Goal: Task Accomplishment & Management: Complete application form

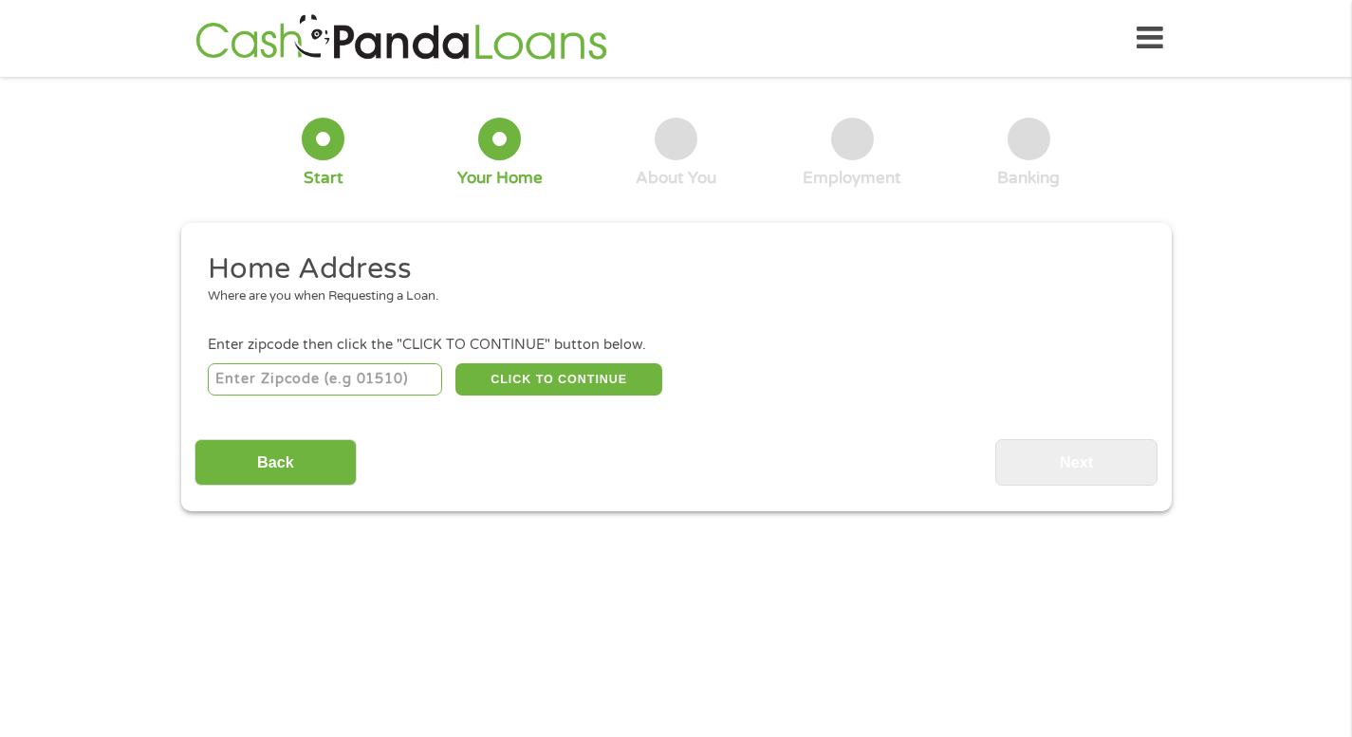
click at [371, 380] on input "number" at bounding box center [325, 380] width 234 height 32
type input "60540"
click at [538, 377] on button "CLICK TO CONTINUE" at bounding box center [559, 380] width 207 height 32
type input "60540"
type input "Naperville"
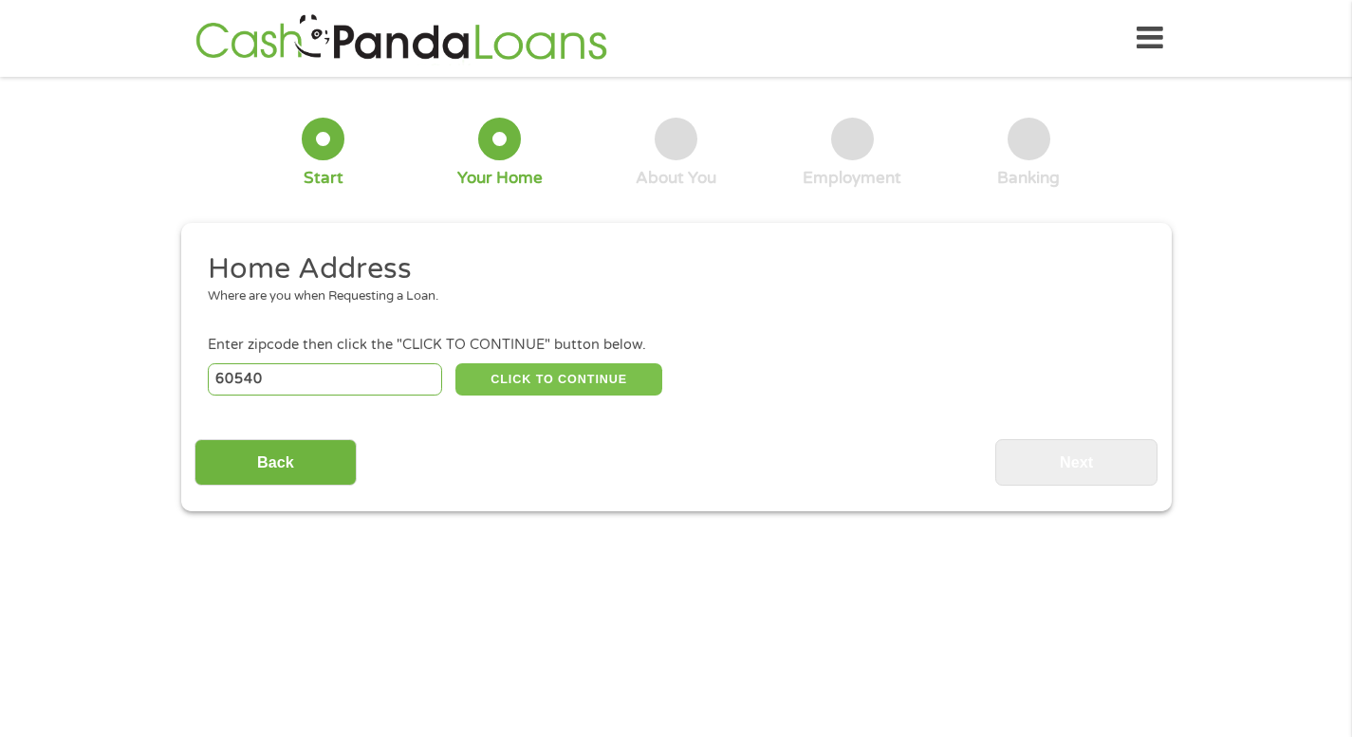
select select "[US_STATE]"
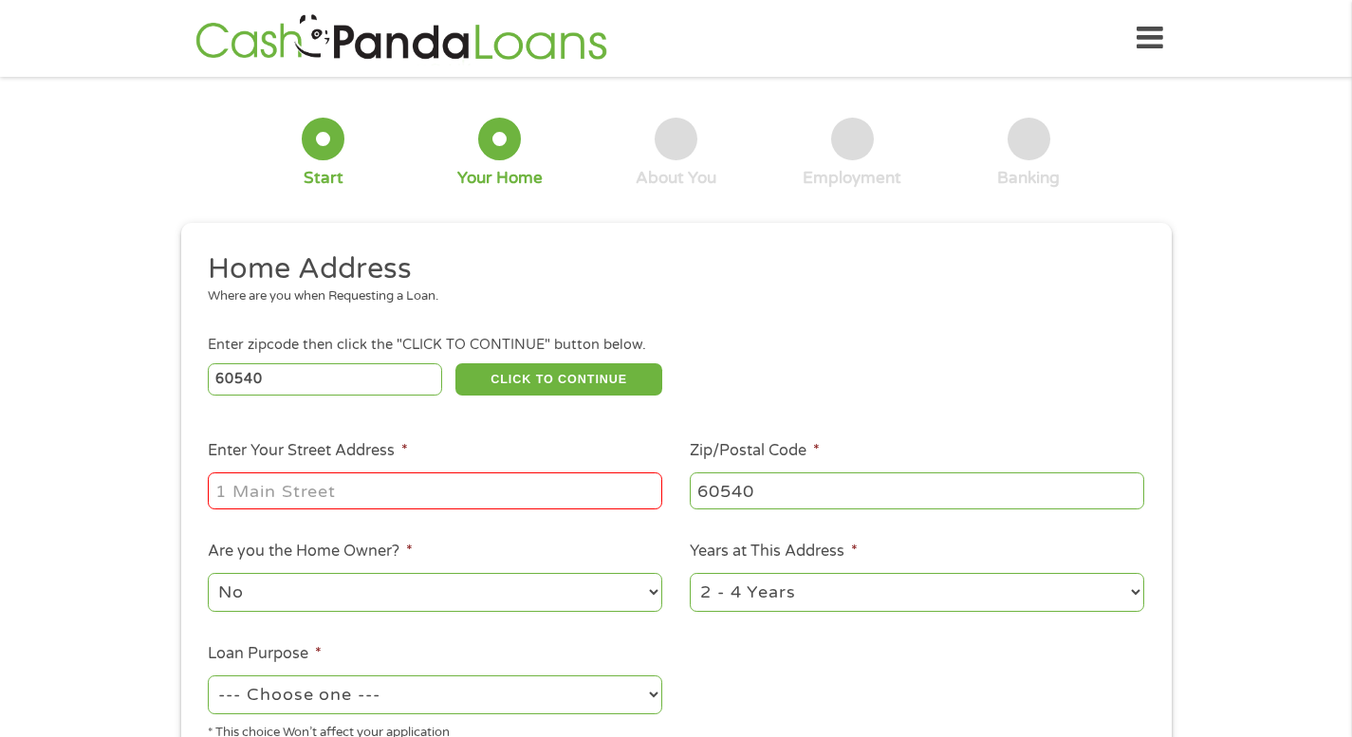
click at [364, 489] on input "Enter Your Street Address *" at bounding box center [435, 491] width 455 height 36
type input "[STREET_ADDRESS][PERSON_NAME]"
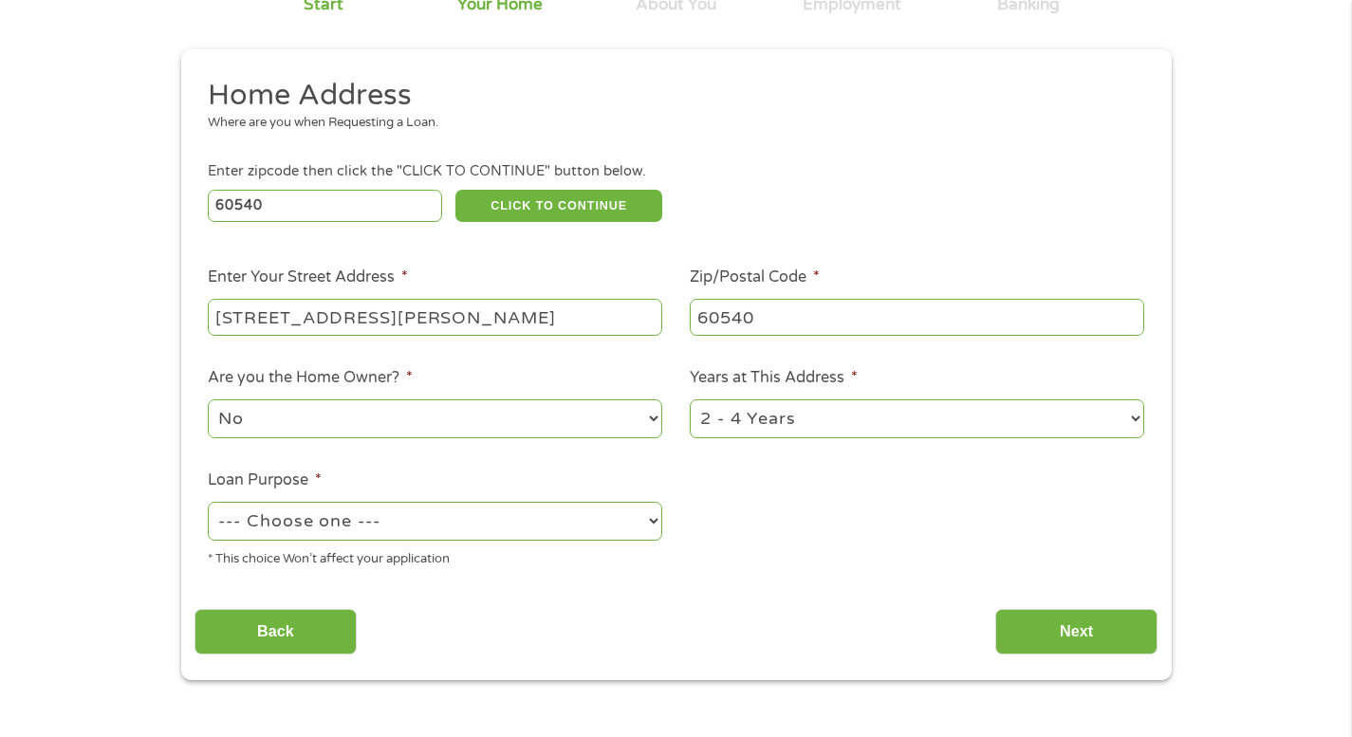
scroll to position [190, 0]
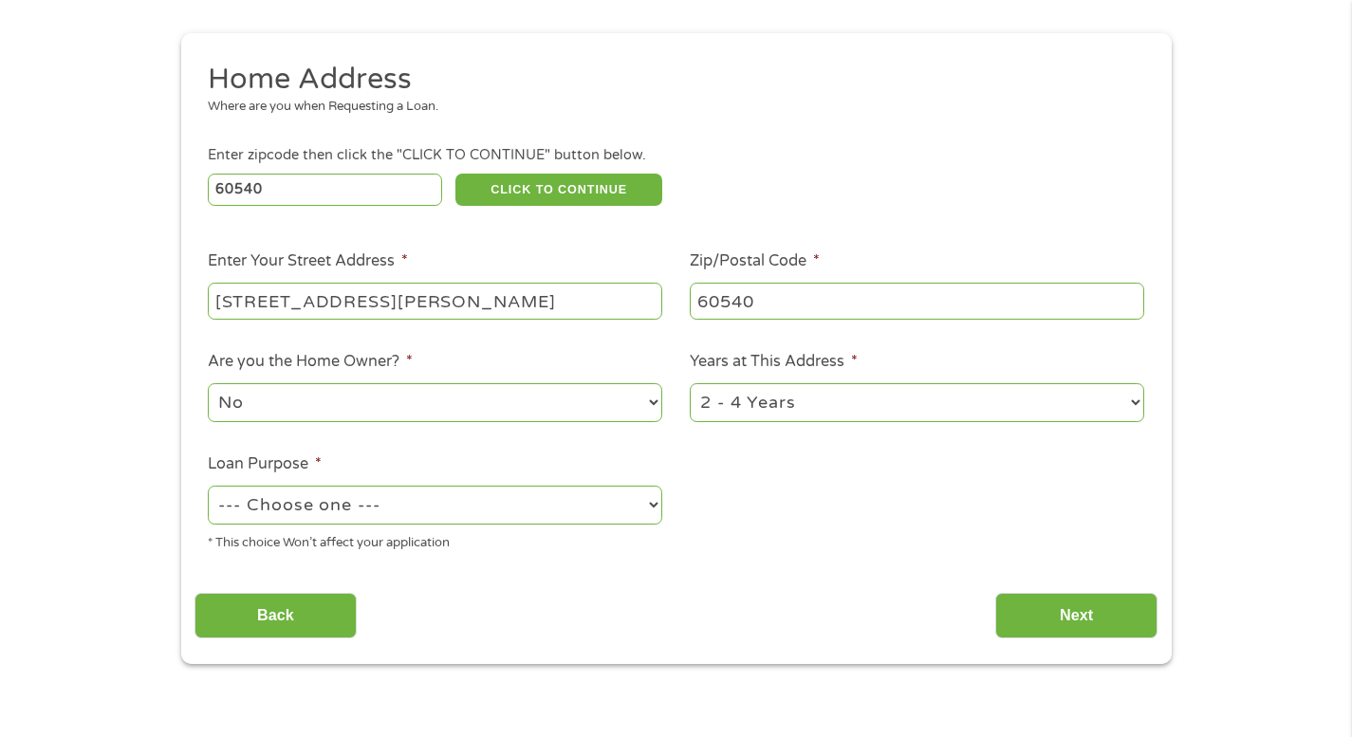
click at [657, 500] on select "--- Choose one --- Pay Bills Debt Consolidation Home Improvement Major Purchase…" at bounding box center [435, 505] width 455 height 39
select select "carloan"
click at [208, 486] on select "--- Choose one --- Pay Bills Debt Consolidation Home Improvement Major Purchase…" at bounding box center [435, 505] width 455 height 39
click at [1143, 400] on select "1 Year or less 1 - 2 Years 2 - 4 Years Over 4 Years" at bounding box center [917, 402] width 455 height 39
select select "60months"
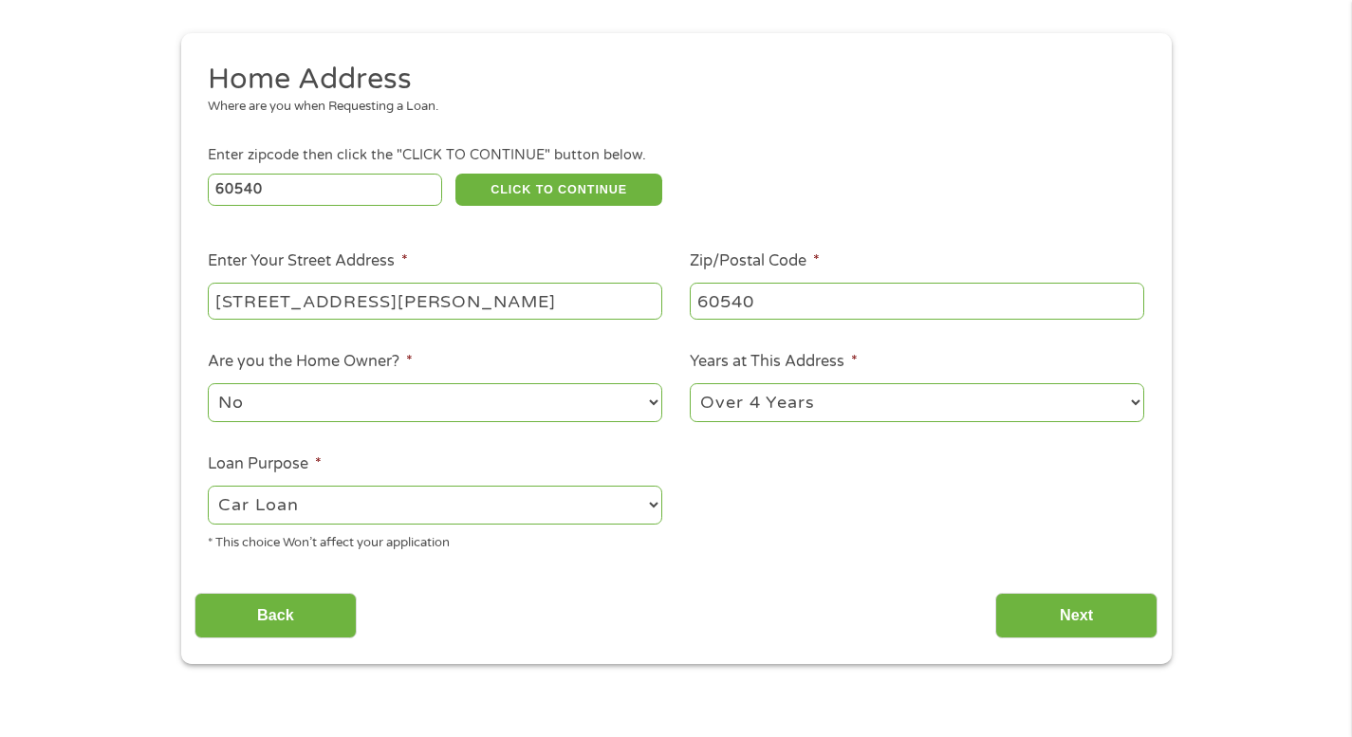
click at [690, 383] on select "1 Year or less 1 - 2 Years 2 - 4 Years Over 4 Years" at bounding box center [917, 402] width 455 height 39
click at [1068, 612] on input "Next" at bounding box center [1077, 616] width 162 height 47
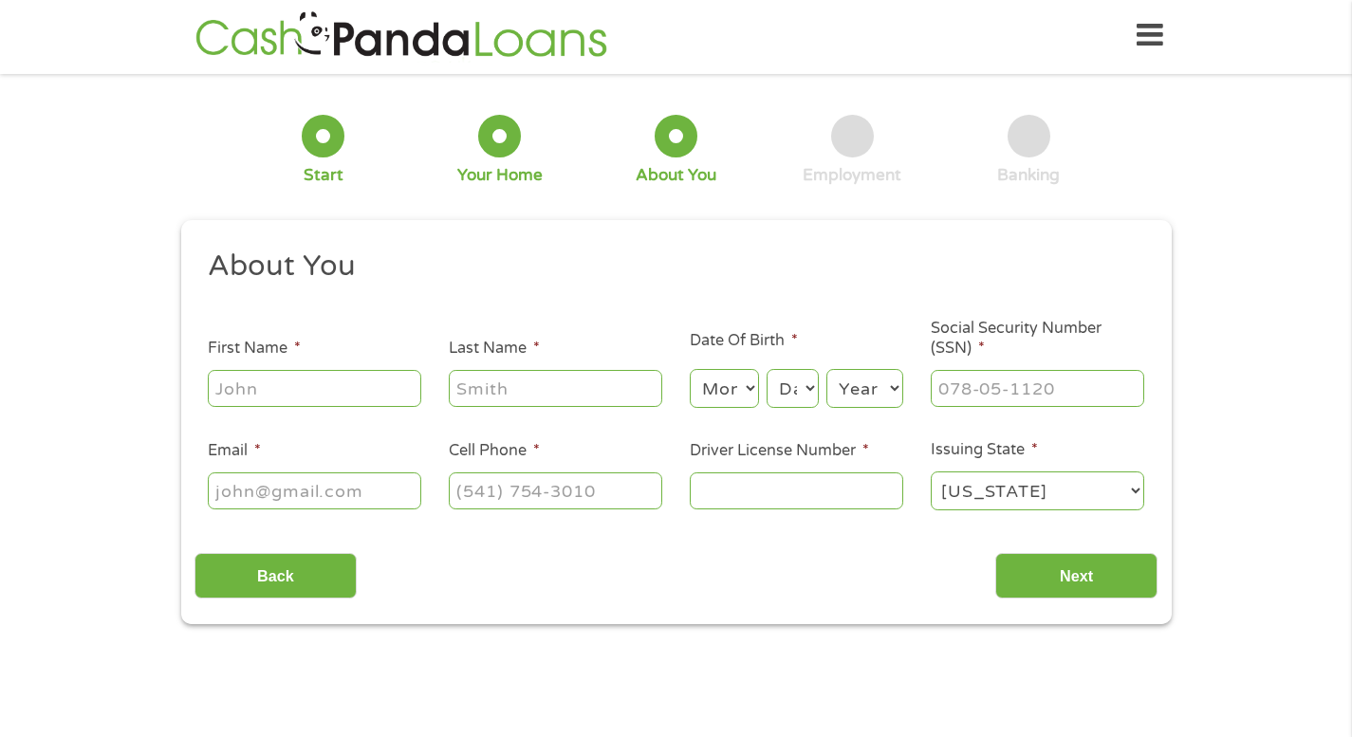
scroll to position [0, 0]
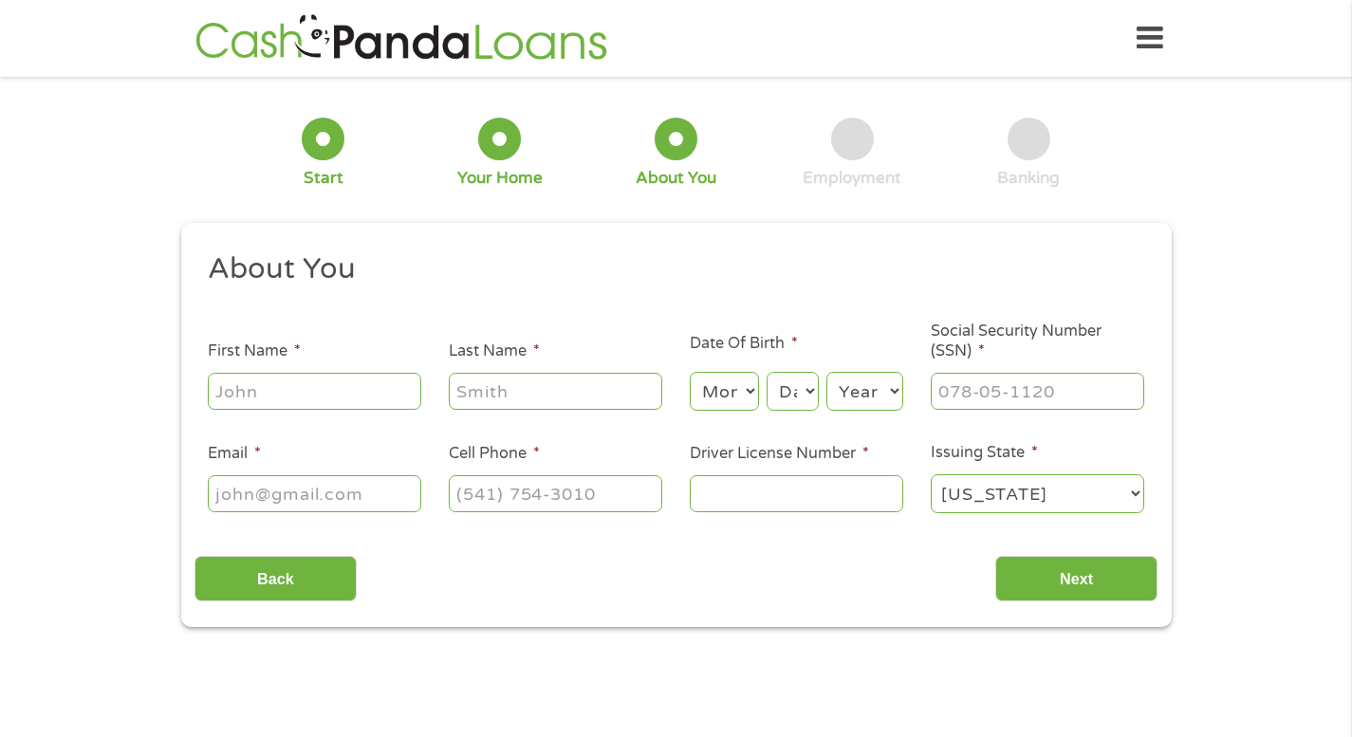
drag, startPoint x: 1057, startPoint y: 617, endPoint x: 295, endPoint y: 394, distance: 794.1
click at [295, 394] on input "First Name *" at bounding box center [315, 391] width 214 height 36
type input "[PERSON_NAME]"
type input "[EMAIL_ADDRESS][DOMAIN_NAME]"
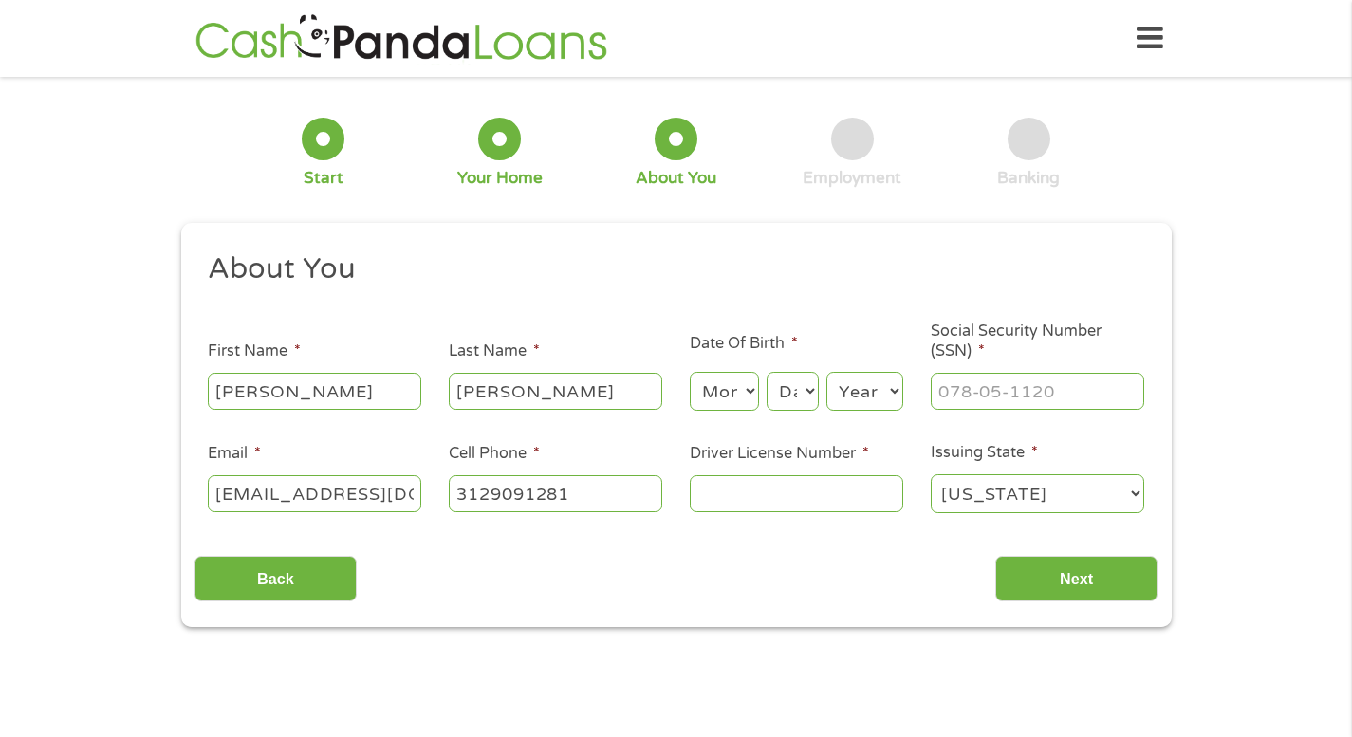
type input "[PHONE_NUMBER]"
click at [732, 392] on select "Month 1 2 3 4 5 6 7 8 9 10 11 12" at bounding box center [724, 391] width 69 height 39
select select "2"
click at [690, 372] on select "Month 1 2 3 4 5 6 7 8 9 10 11 12" at bounding box center [724, 391] width 69 height 39
click at [800, 389] on select "Day 1 2 3 4 5 6 7 8 9 10 11 12 13 14 15 16 17 18 19 20 21 22 23 24 25 26 27 28 …" at bounding box center [792, 391] width 51 height 39
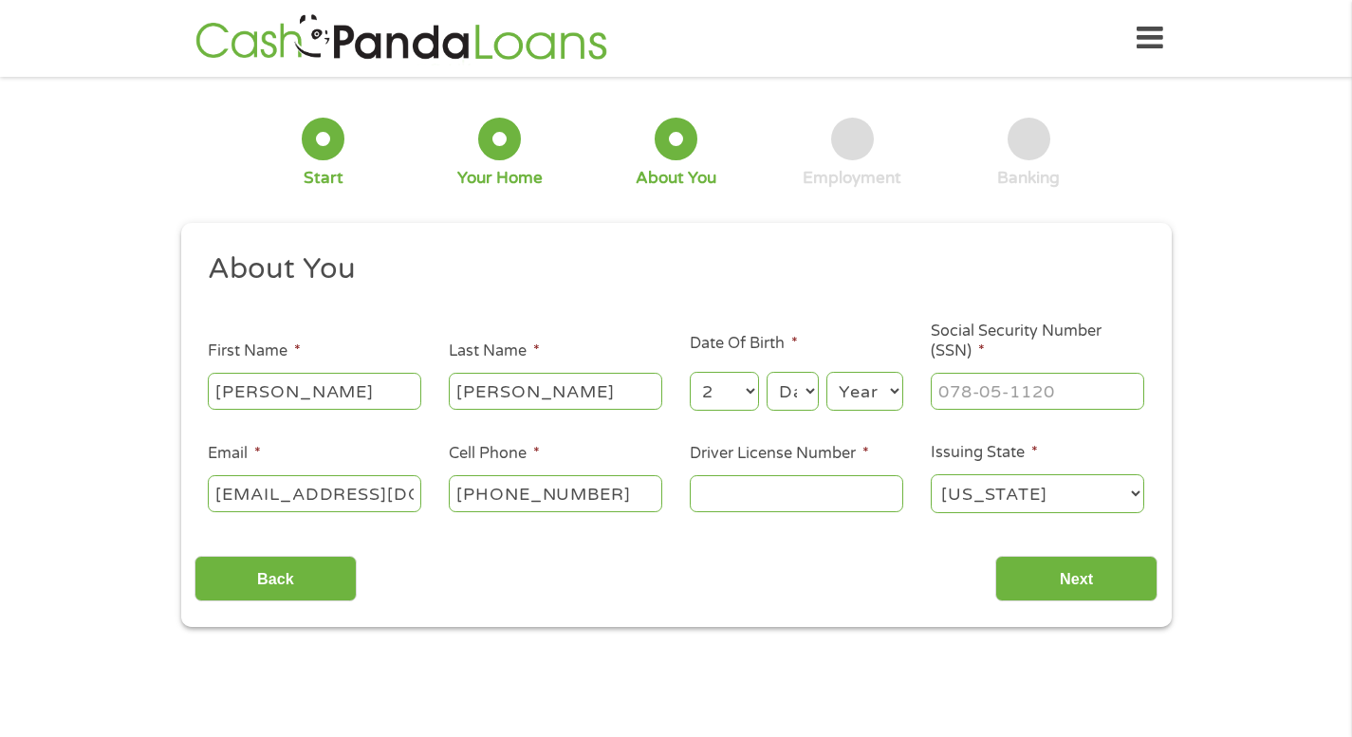
select select "18"
click at [767, 372] on select "Day 1 2 3 4 5 6 7 8 9 10 11 12 13 14 15 16 17 18 19 20 21 22 23 24 25 26 27 28 …" at bounding box center [792, 391] width 51 height 39
click at [889, 392] on select "Year [DATE] 2006 2005 2004 2003 2002 2001 2000 1999 1998 1997 1996 1995 1994 19…" at bounding box center [865, 391] width 77 height 39
select select "1945"
click at [827, 372] on select "Year [DATE] 2006 2005 2004 2003 2002 2001 2000 1999 1998 1997 1996 1995 1994 19…" at bounding box center [865, 391] width 77 height 39
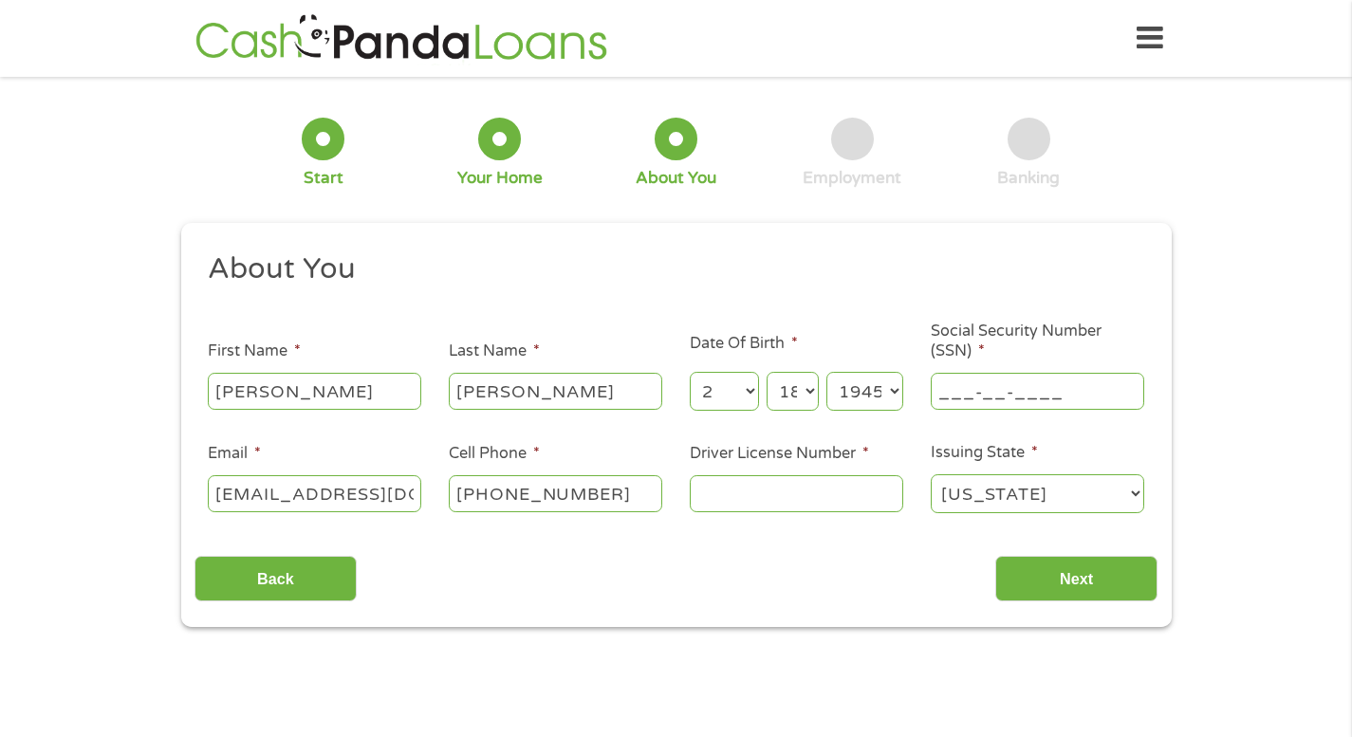
click at [961, 398] on input "___-__-____" at bounding box center [1038, 391] width 214 height 36
type input "474-50-0233"
click at [813, 495] on input "Driver License Number *" at bounding box center [797, 494] width 214 height 36
click at [740, 494] on input "Driver License Number *" at bounding box center [797, 494] width 214 height 36
type input "H000-7614-5049"
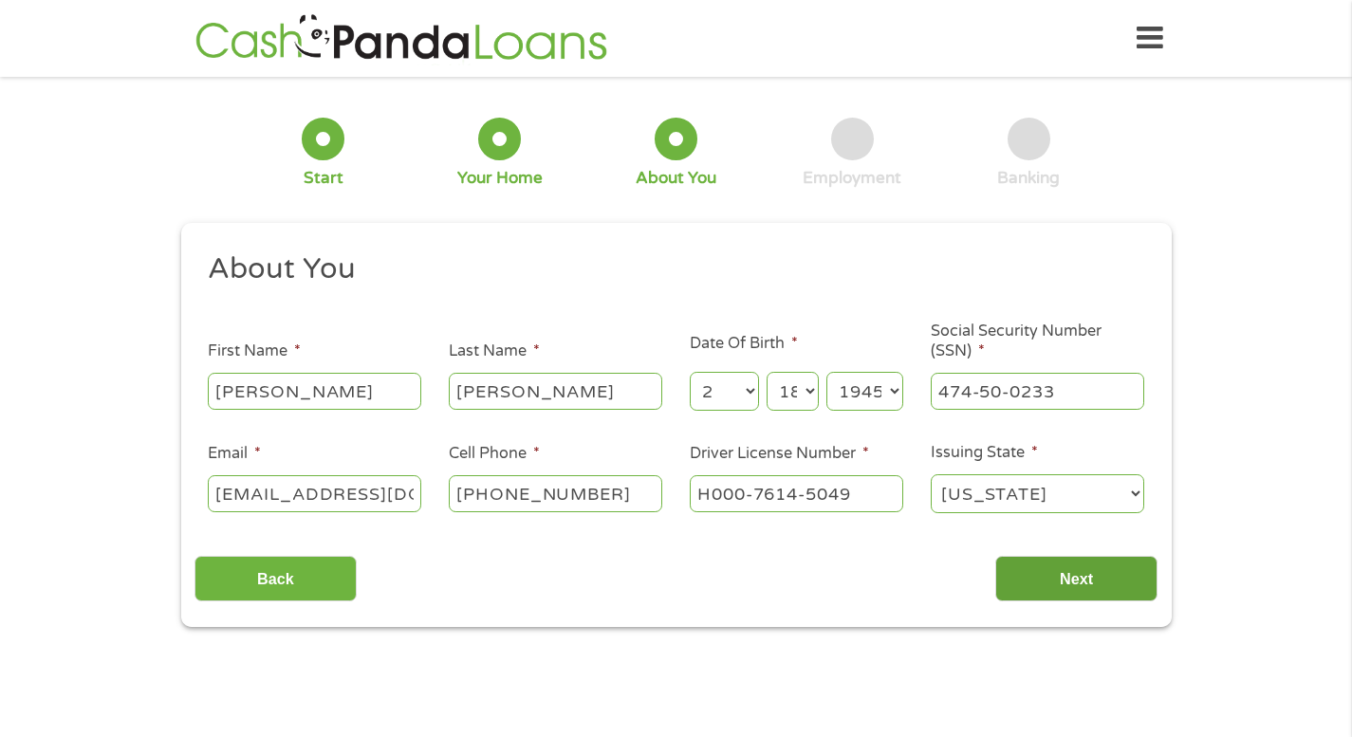
click at [1078, 575] on input "Next" at bounding box center [1077, 579] width 162 height 47
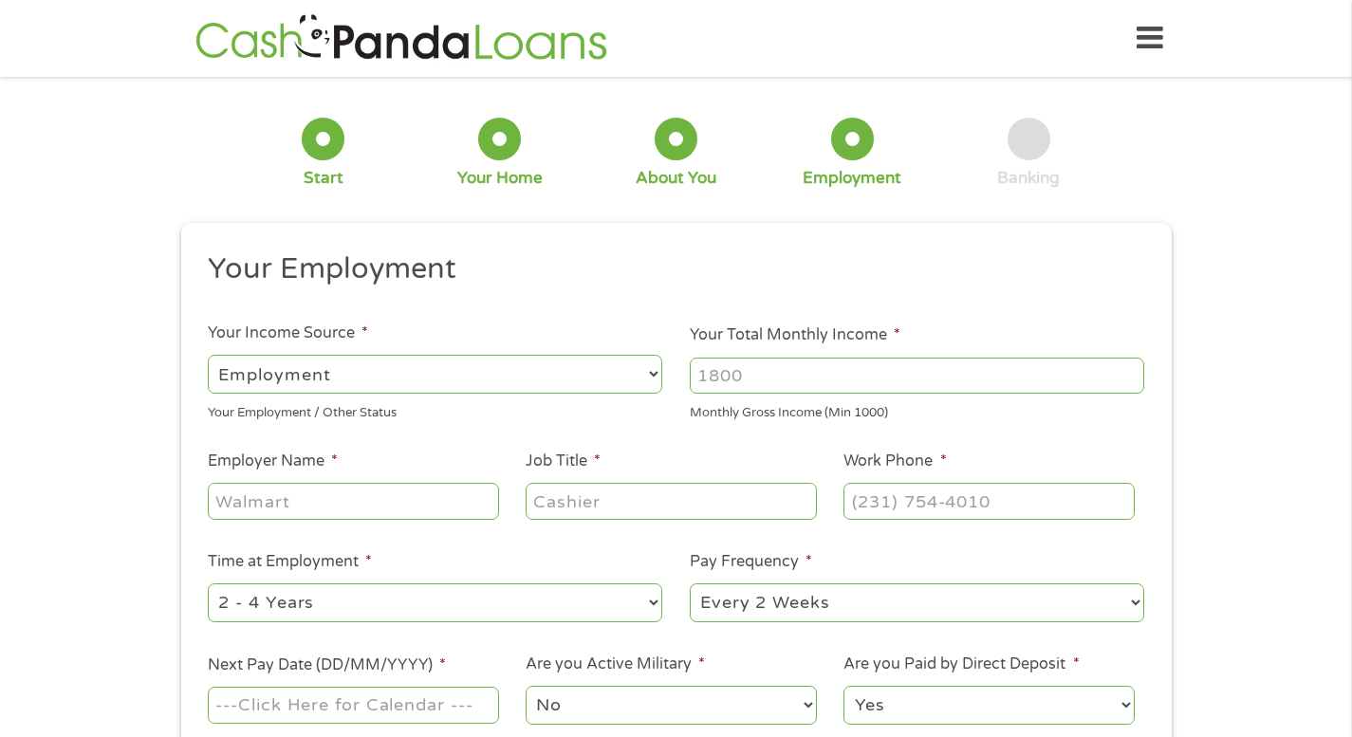
scroll to position [8, 8]
click at [654, 372] on select "--- Choose one --- Employment [DEMOGRAPHIC_DATA] Benefits" at bounding box center [435, 374] width 455 height 39
select select "benefits"
click at [208, 355] on select "--- Choose one --- Employment [DEMOGRAPHIC_DATA] Benefits" at bounding box center [435, 374] width 455 height 39
type input "Other"
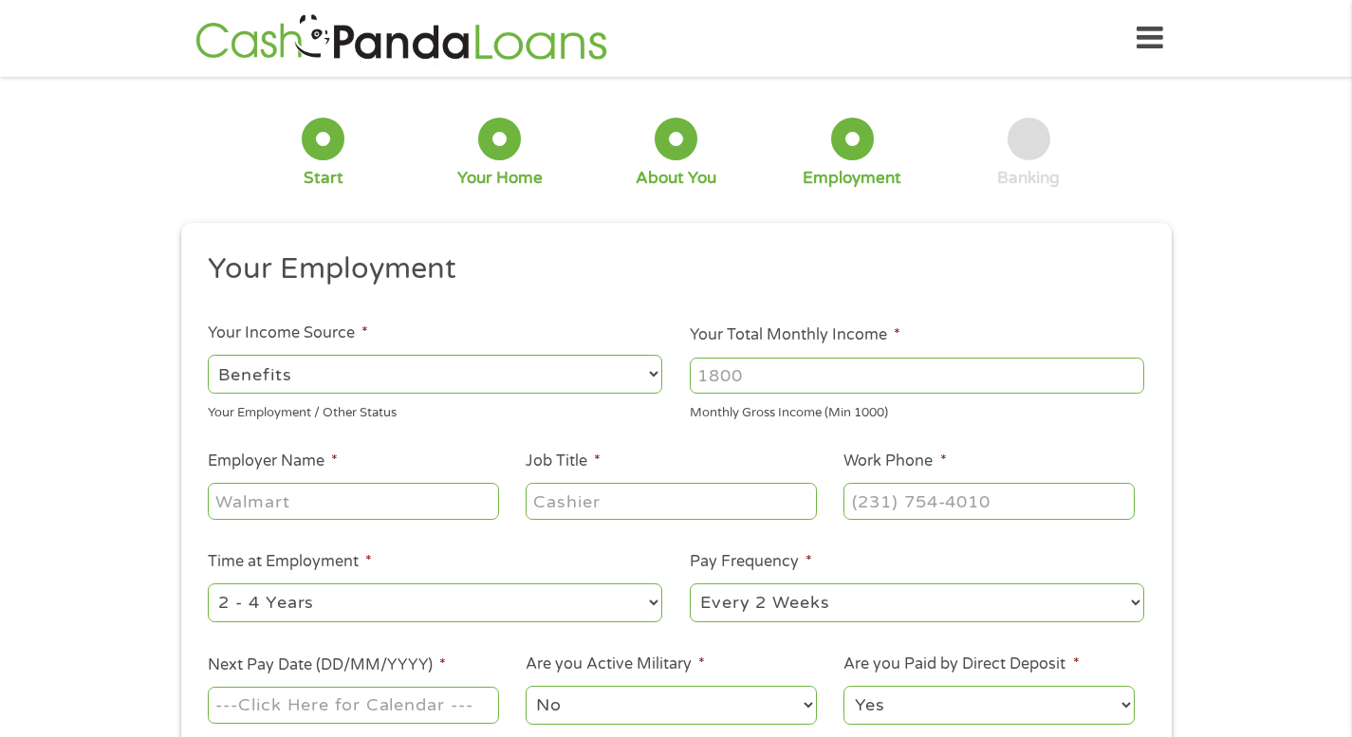
type input "[PHONE_NUMBER]"
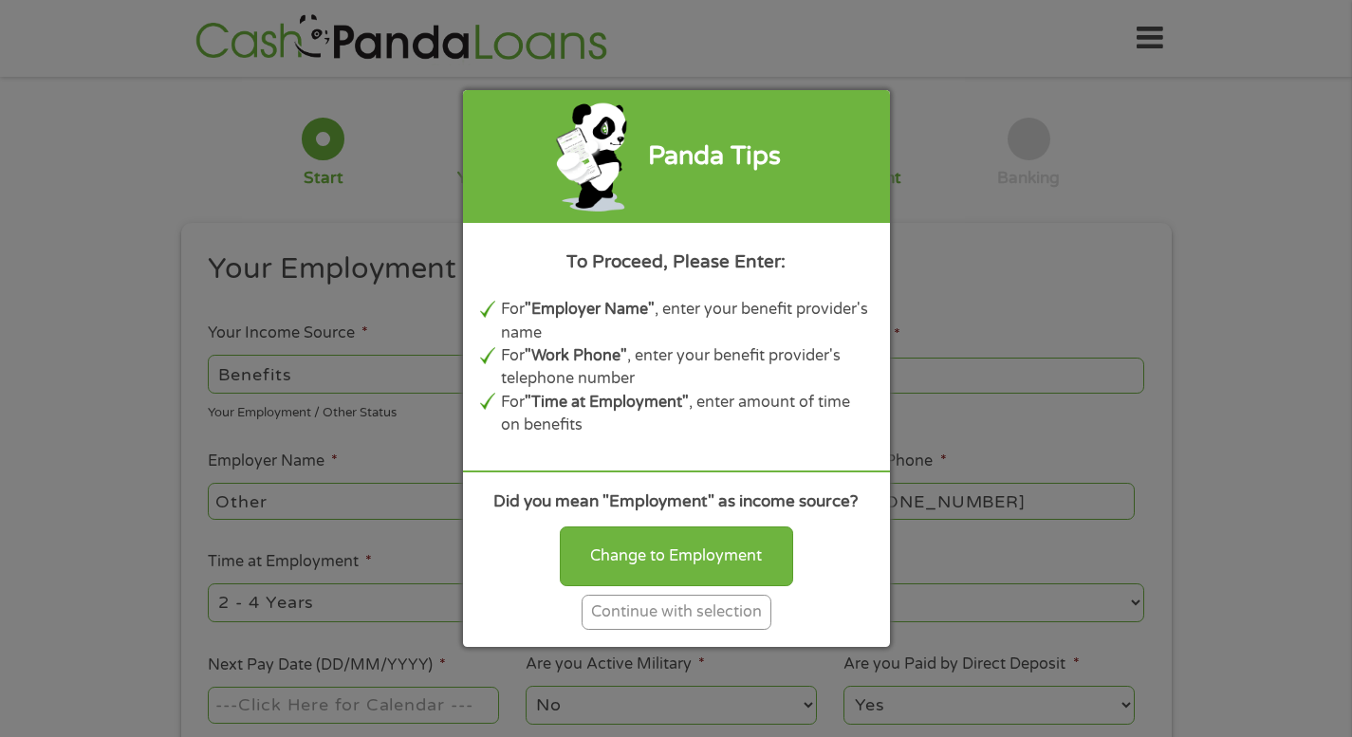
click at [638, 608] on div "Continue with selection" at bounding box center [677, 612] width 190 height 35
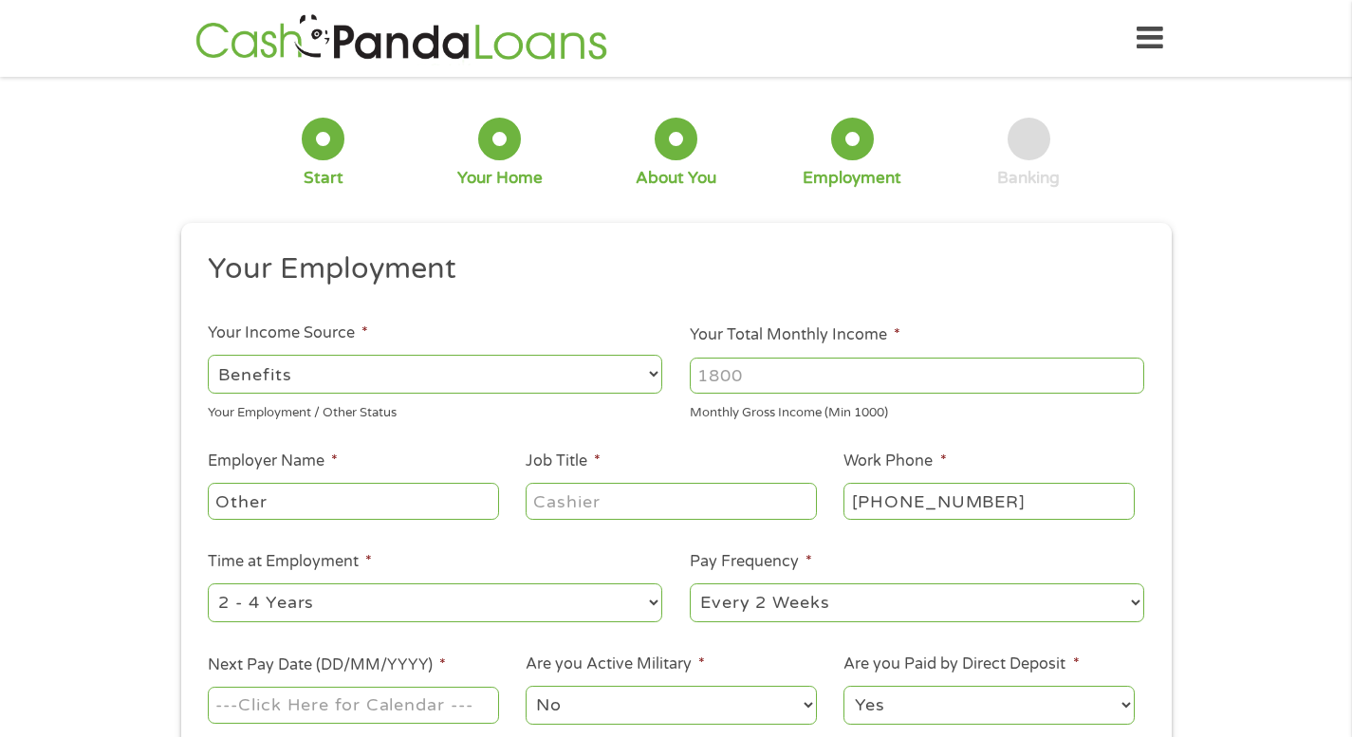
click at [747, 376] on input "Your Total Monthly Income *" at bounding box center [917, 376] width 455 height 36
type input "1750"
click at [361, 502] on input "Other" at bounding box center [353, 501] width 290 height 36
click at [624, 499] on input "Job Title *" at bounding box center [671, 501] width 290 height 36
click at [270, 508] on input "Other" at bounding box center [353, 501] width 290 height 36
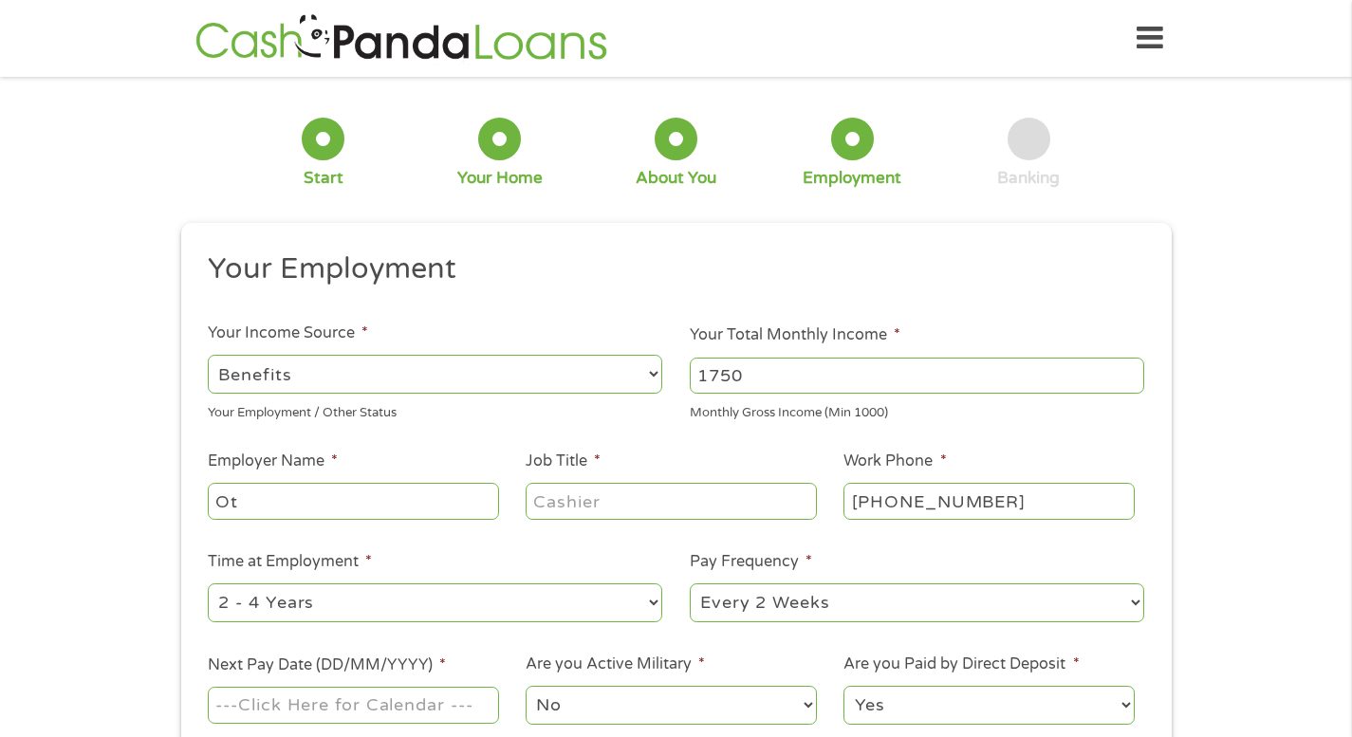
type input "O"
type input "s"
type input "Social Security"
click at [552, 507] on input "Job Title *" at bounding box center [671, 501] width 290 height 36
type input "Retired"
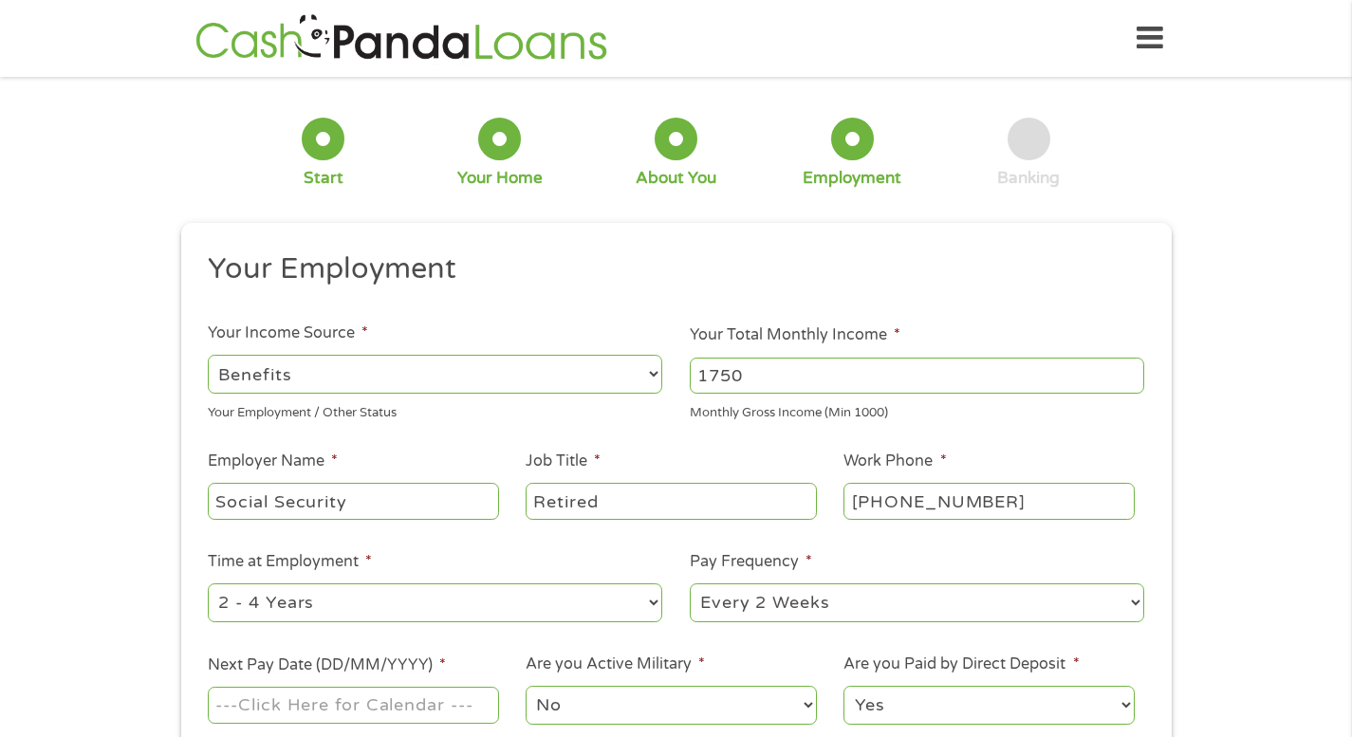
click at [657, 602] on select "--- Choose one --- 1 Year or less 1 - 2 Years 2 - 4 Years Over 4 Years" at bounding box center [435, 603] width 455 height 39
select select "60months"
click at [208, 584] on select "--- Choose one --- 1 Year or less 1 - 2 Years 2 - 4 Years Over 4 Years" at bounding box center [435, 603] width 455 height 39
click at [1136, 601] on select "--- Choose one --- Every 2 Weeks Every Week Monthly Semi-Monthly" at bounding box center [917, 603] width 455 height 39
select select "monthly"
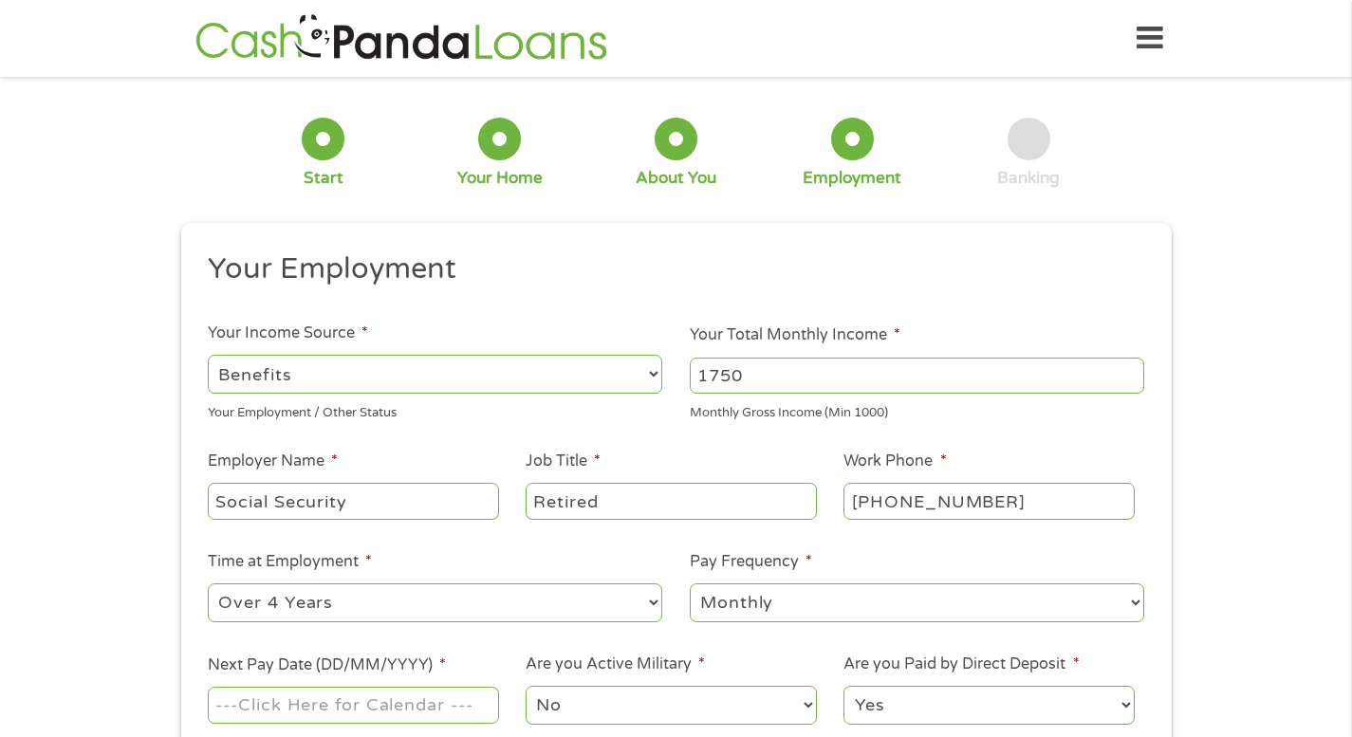
click at [690, 584] on select "--- Choose one --- Every 2 Weeks Every Week Monthly Semi-Monthly" at bounding box center [917, 603] width 455 height 39
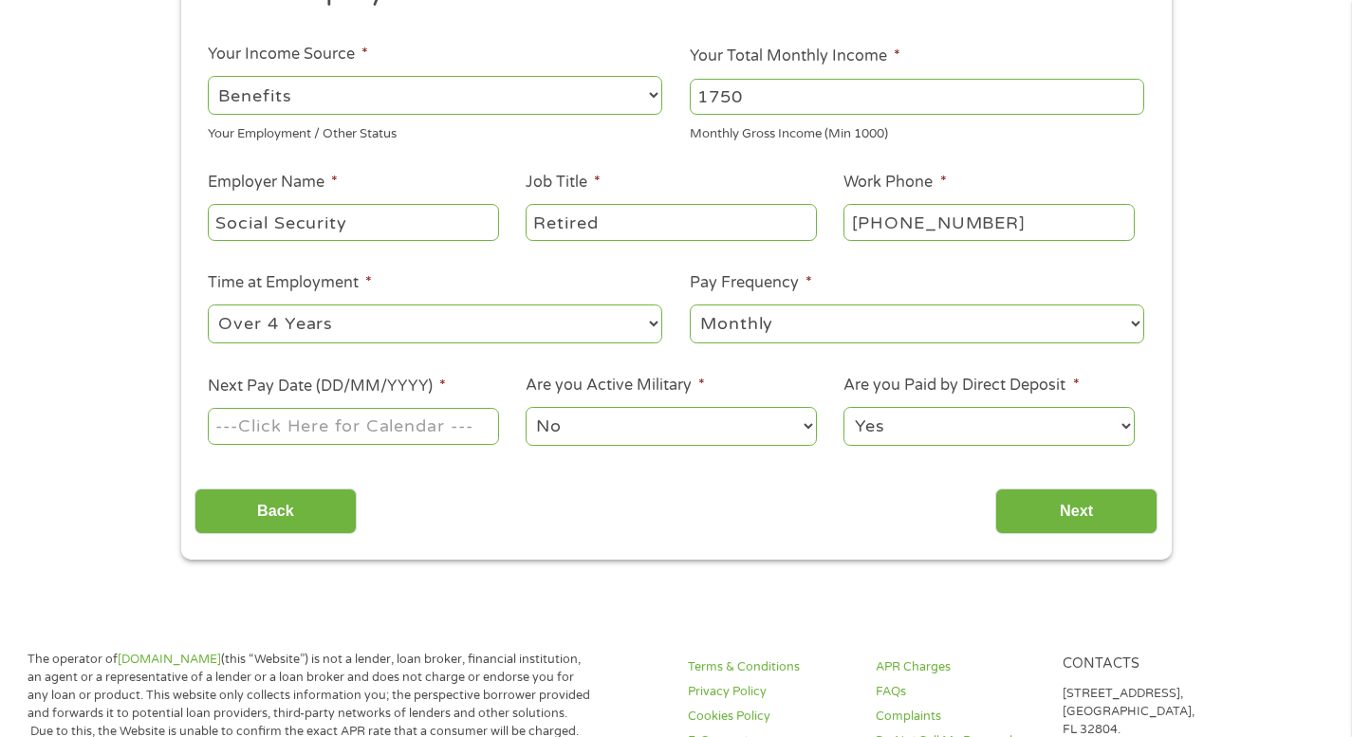
scroll to position [285, 0]
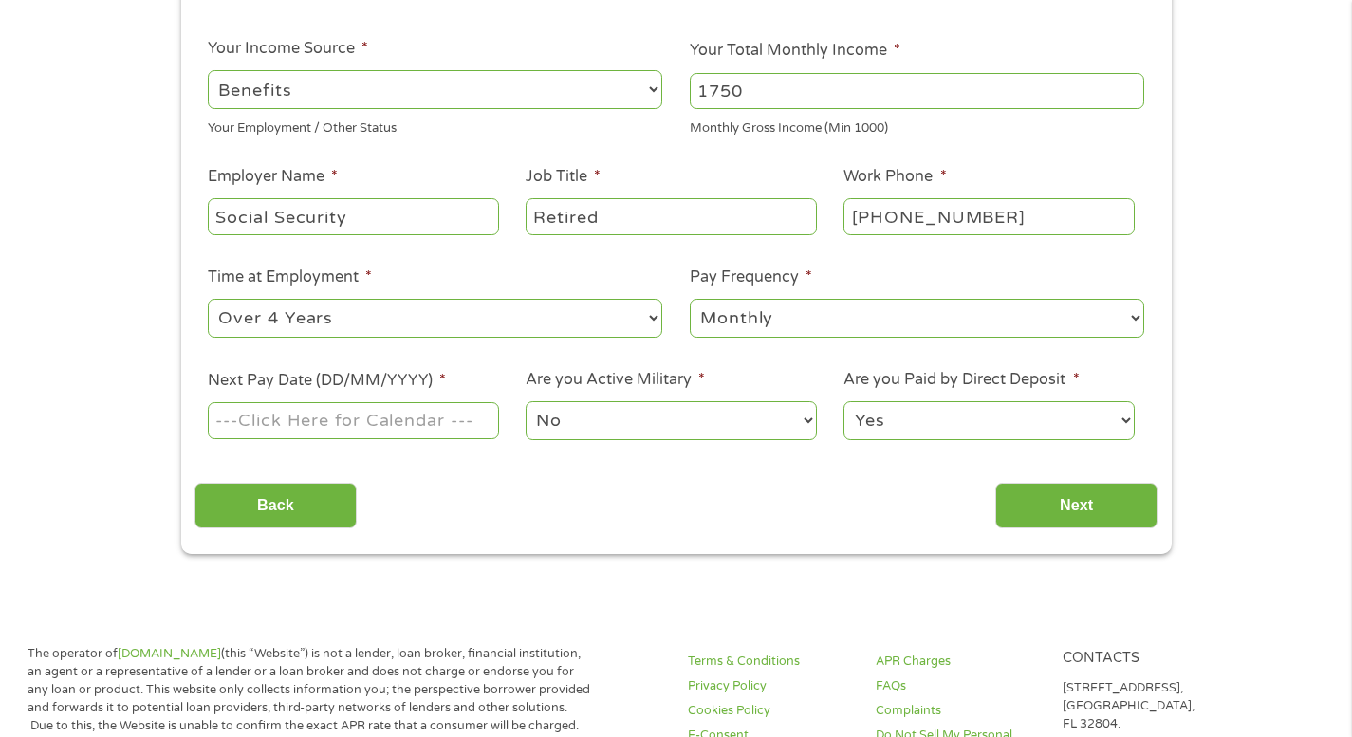
click at [299, 431] on input "Next Pay Date (DD/MM/YYYY) *" at bounding box center [353, 420] width 290 height 36
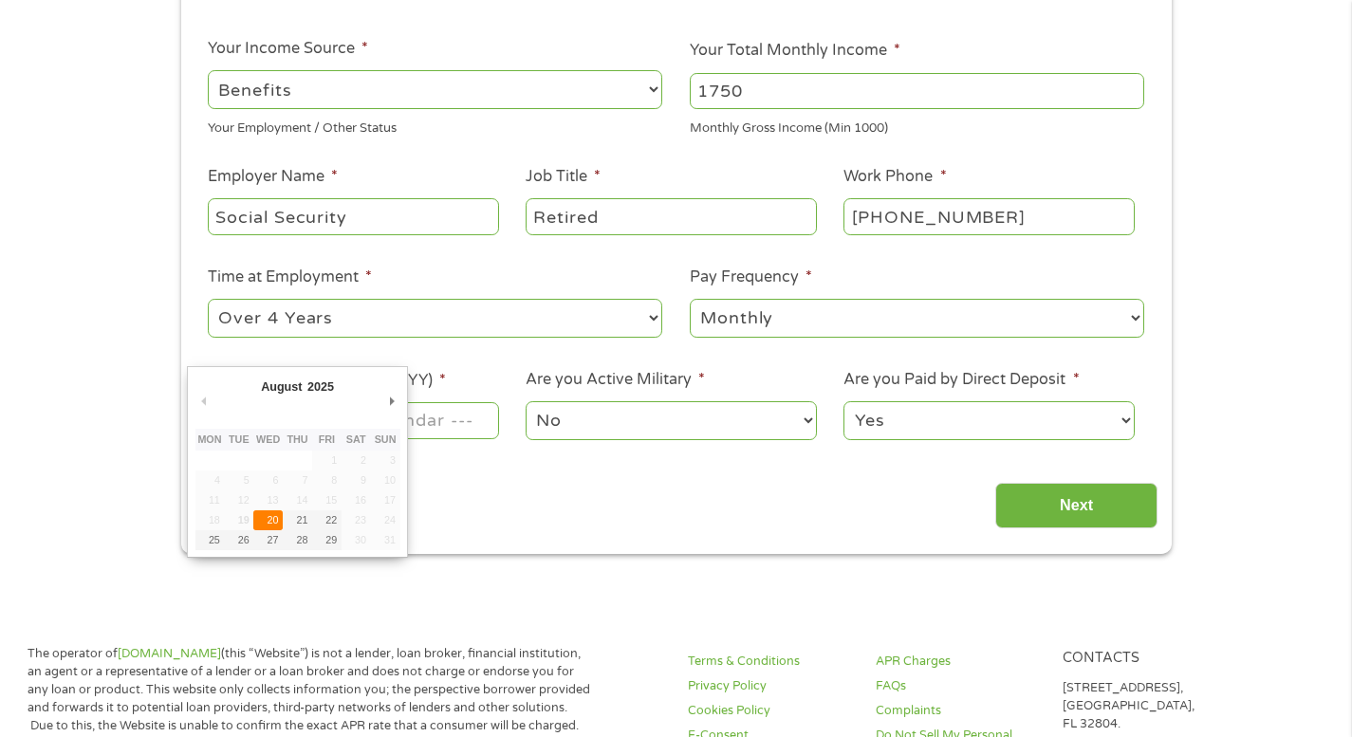
type input "[DATE]"
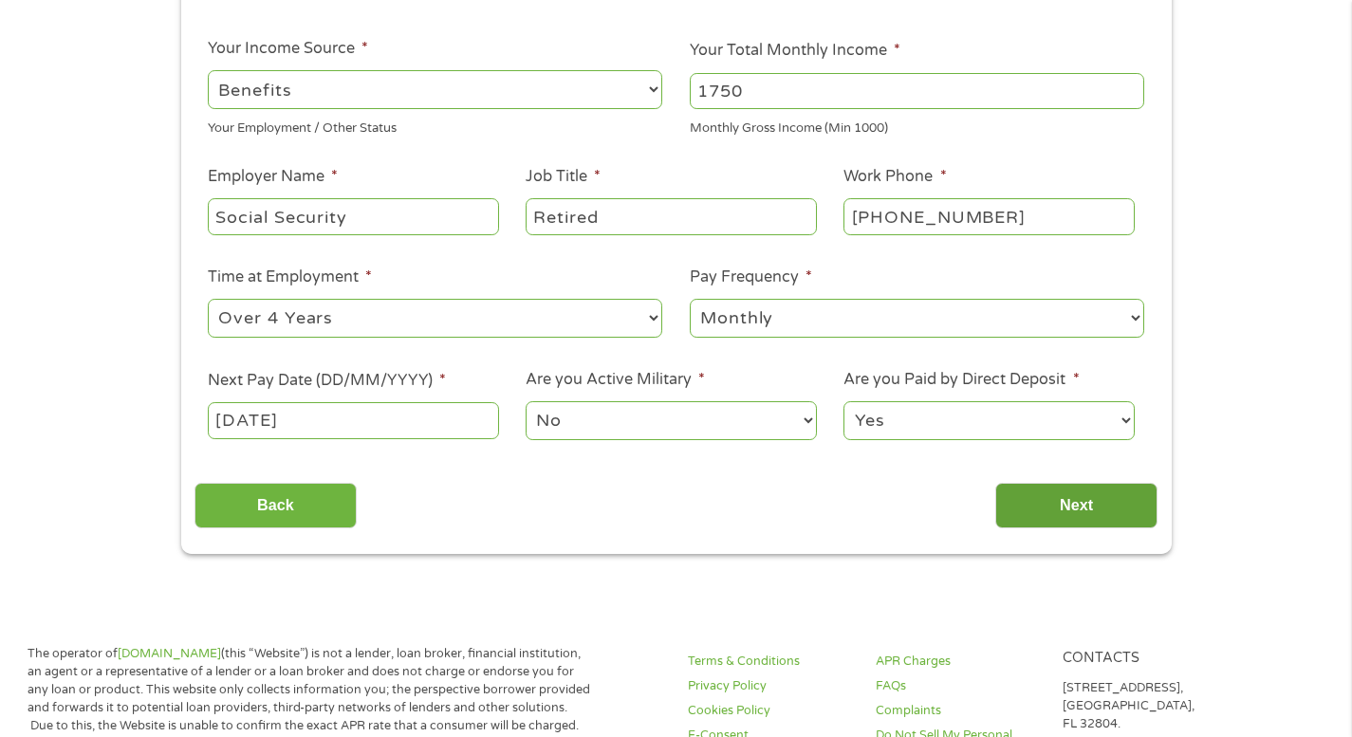
click at [1081, 505] on input "Next" at bounding box center [1077, 506] width 162 height 47
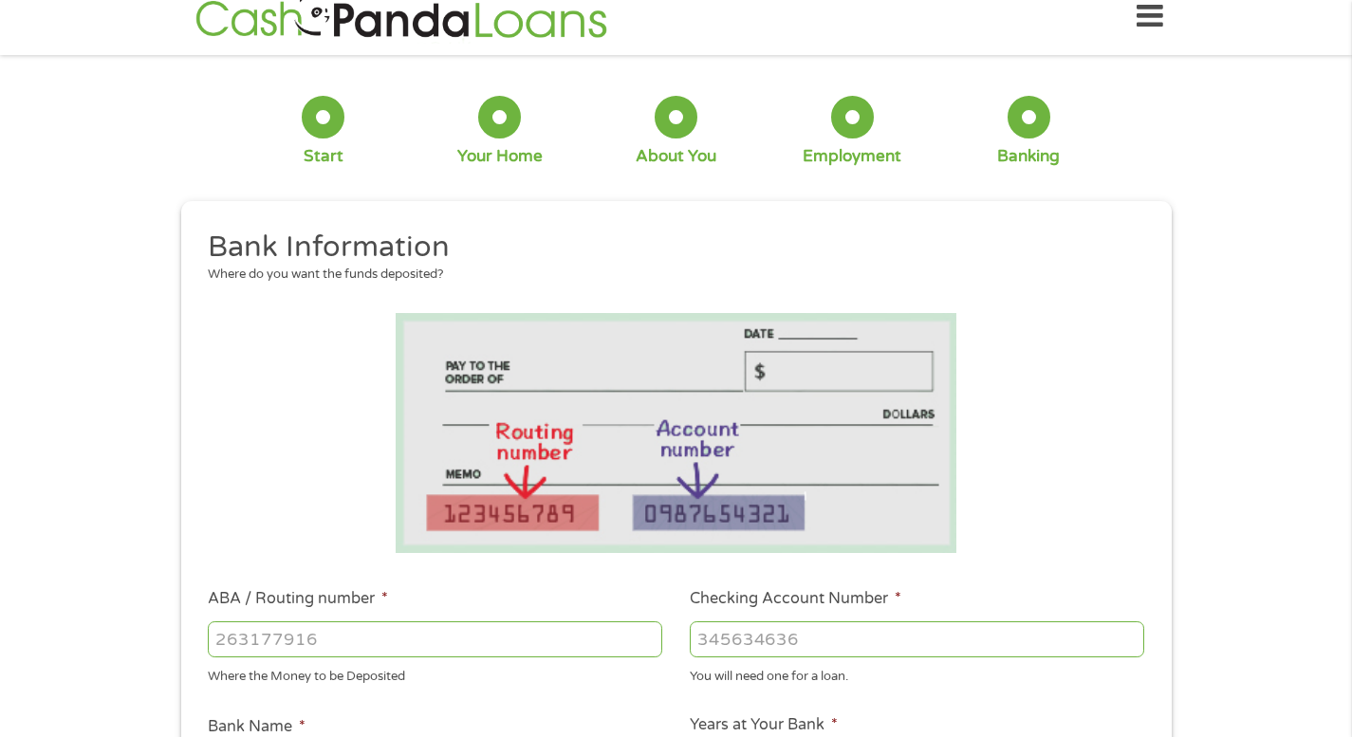
scroll to position [0, 0]
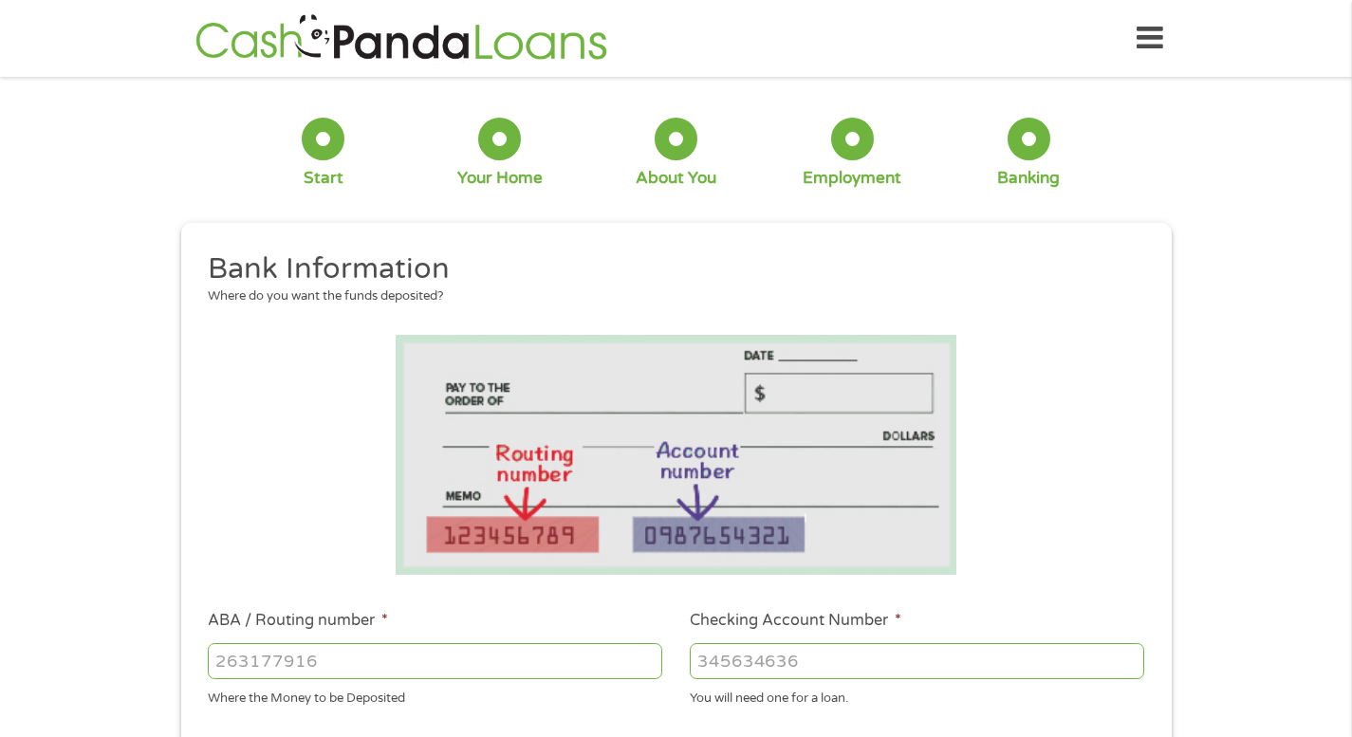
click at [225, 664] on input "ABA / Routing number *" at bounding box center [435, 661] width 455 height 36
type input "071921532"
type input "FIRST STATE BANK"
type input "071921532"
click at [741, 660] on input "Checking Account Number *" at bounding box center [917, 661] width 455 height 36
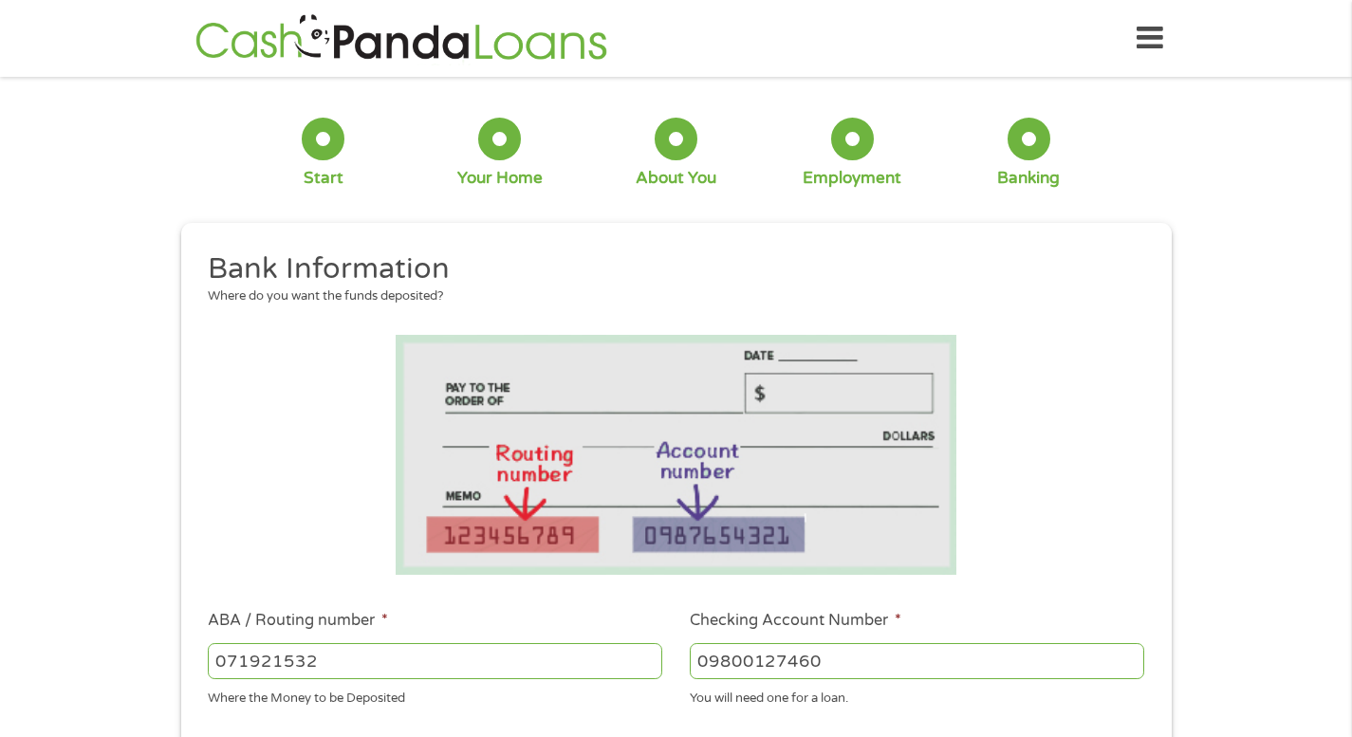
click at [766, 662] on input "09800127460" at bounding box center [917, 661] width 455 height 36
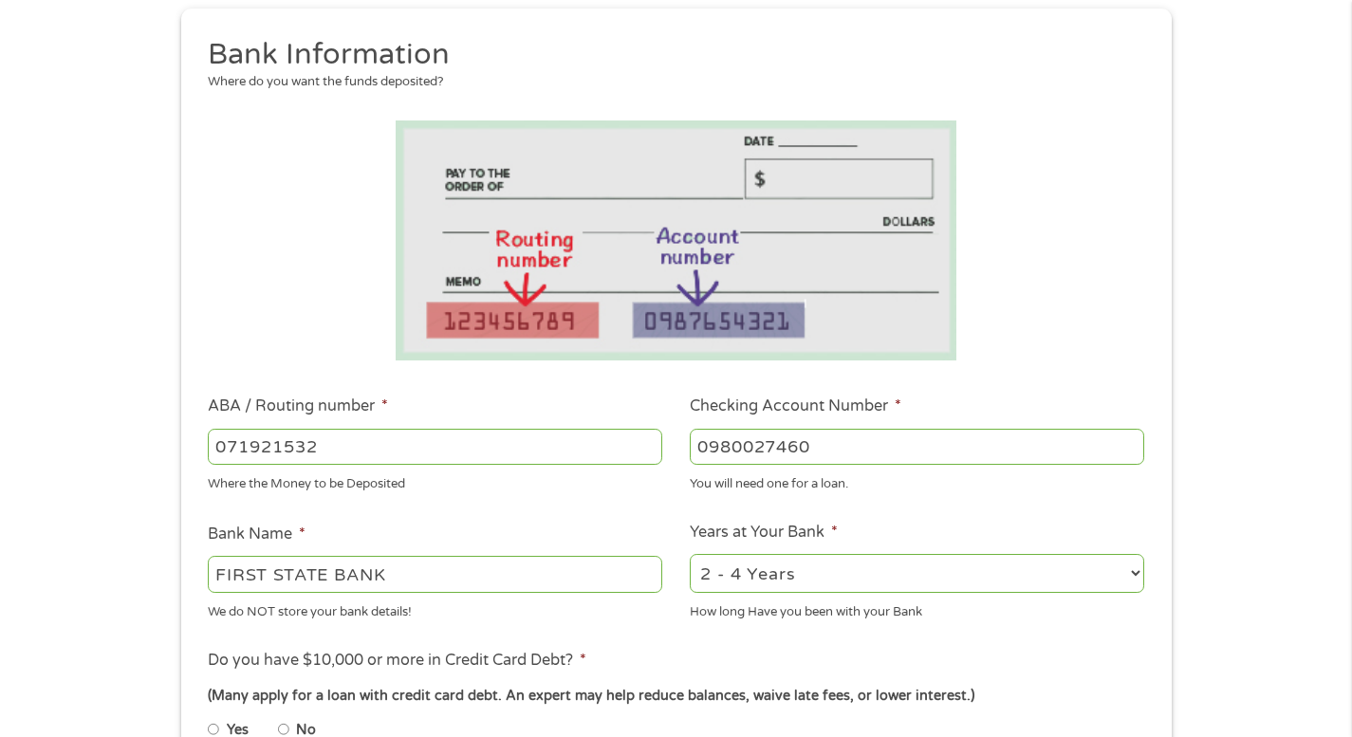
scroll to position [380, 0]
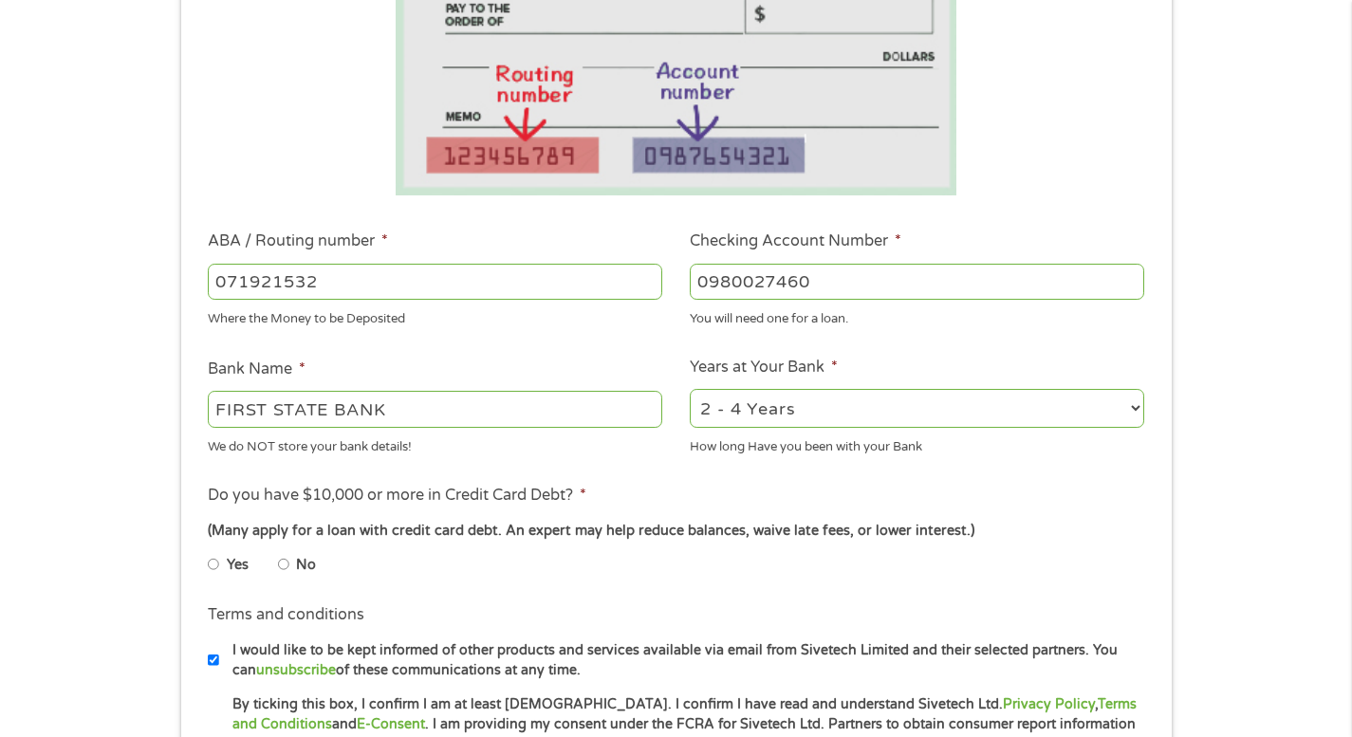
type input "0980027460"
click at [1143, 402] on select "2 - 4 Years 6 - 12 Months 1 - 2 Years Over 4 Years" at bounding box center [917, 408] width 455 height 39
select select "60months"
click at [690, 389] on select "2 - 4 Years 6 - 12 Months 1 - 2 Years Over 4 Years" at bounding box center [917, 408] width 455 height 39
click at [282, 564] on input "No" at bounding box center [283, 565] width 11 height 30
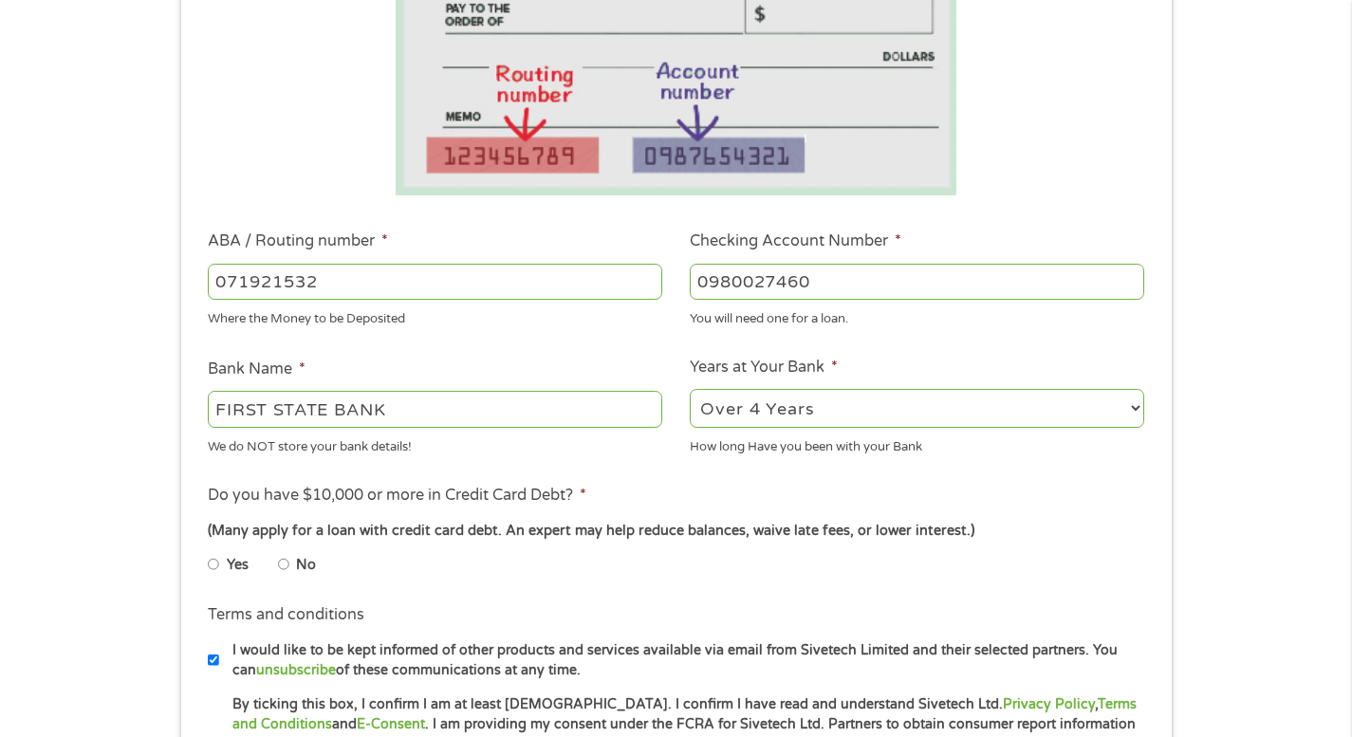
radio input "true"
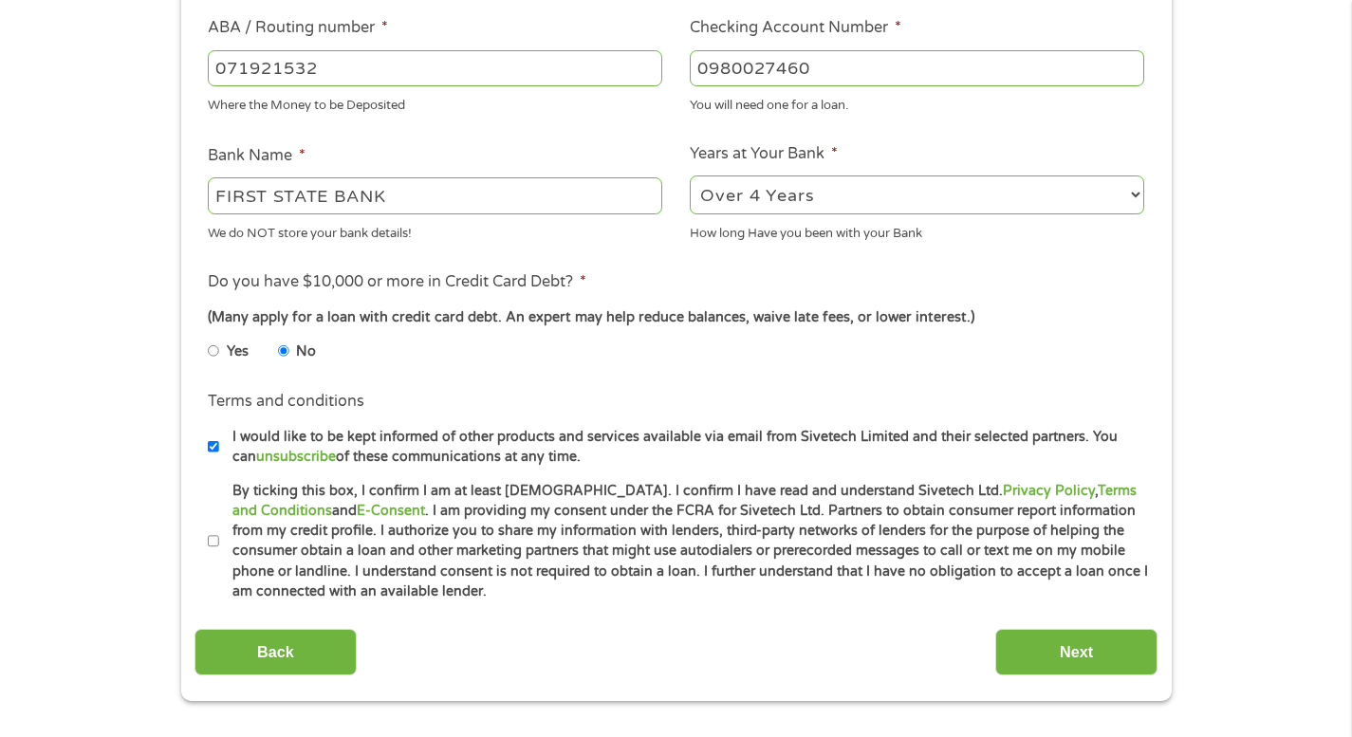
scroll to position [664, 0]
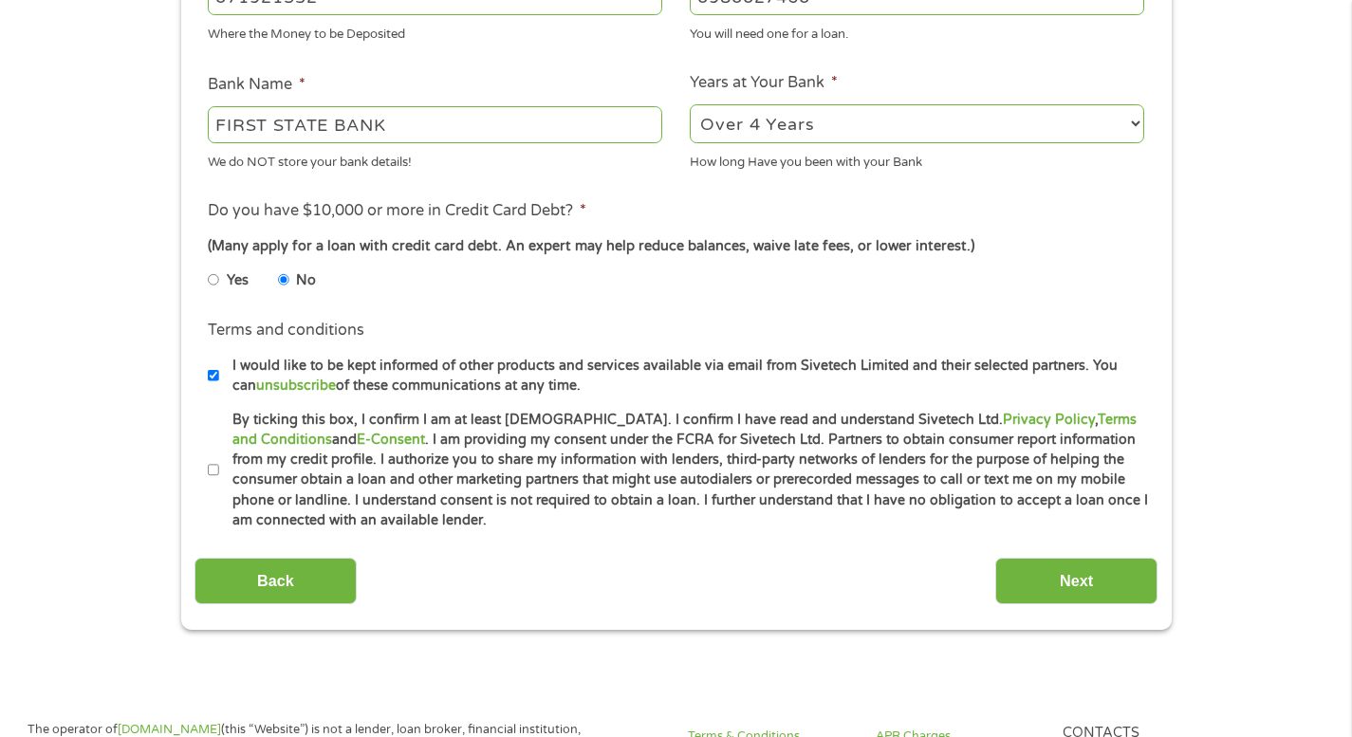
click at [210, 470] on input "By ticking this box, I confirm I am at least [DEMOGRAPHIC_DATA]. I confirm I ha…" at bounding box center [213, 471] width 11 height 30
checkbox input "true"
click at [1086, 573] on input "Next" at bounding box center [1077, 581] width 162 height 47
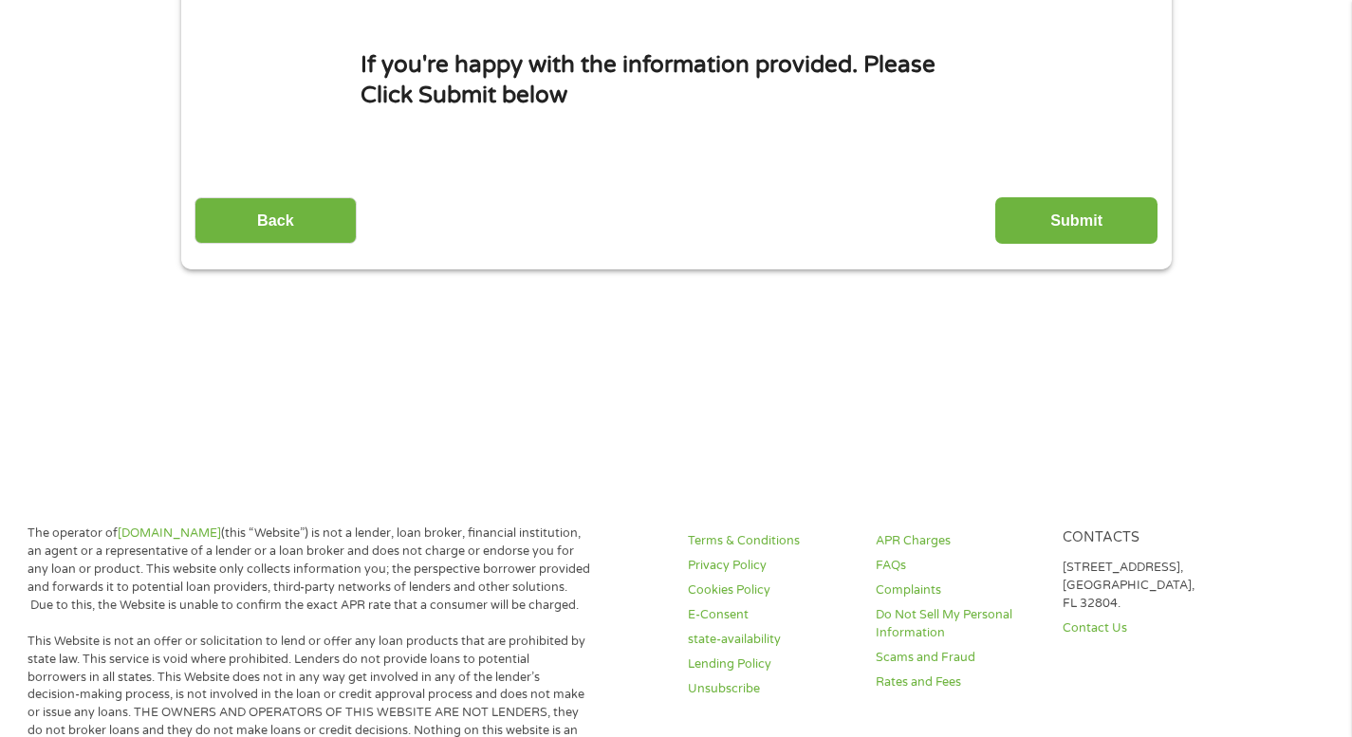
scroll to position [0, 0]
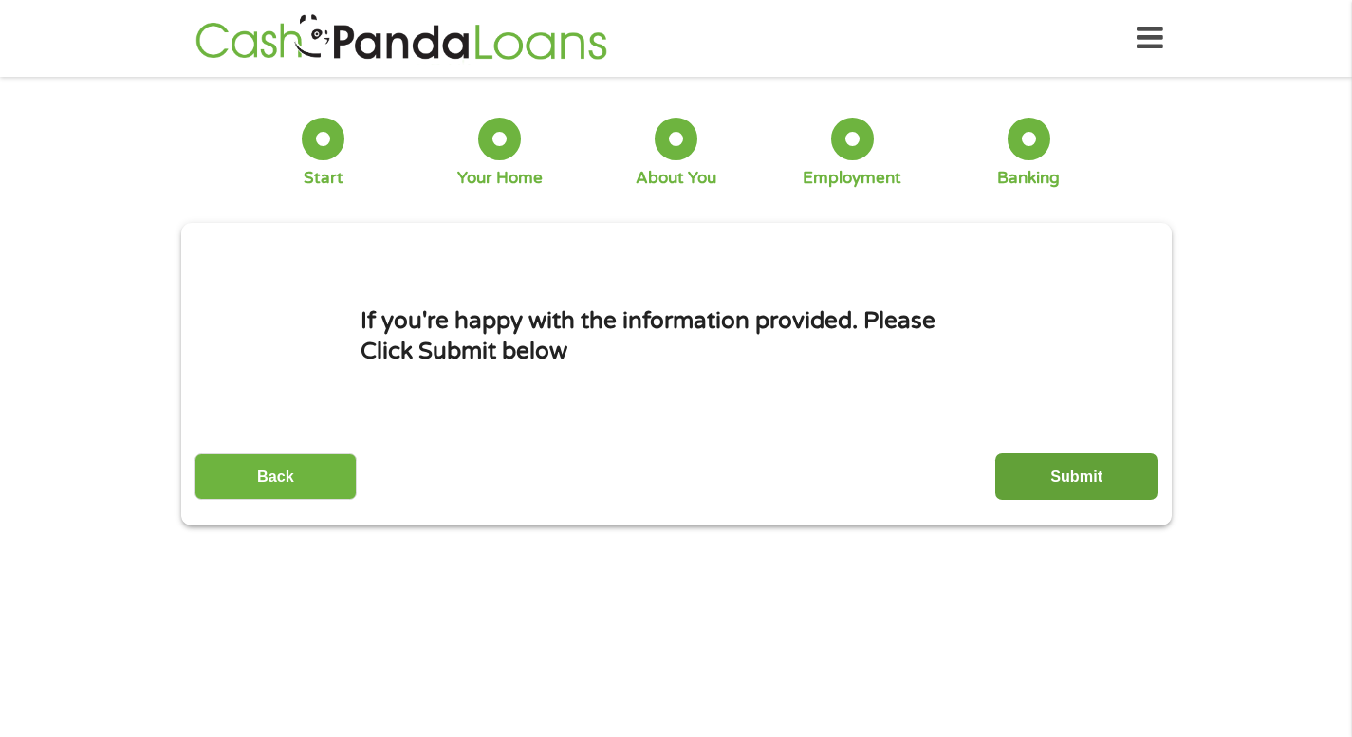
click at [1075, 472] on input "Submit" at bounding box center [1077, 477] width 162 height 47
